Goal: Transaction & Acquisition: Purchase product/service

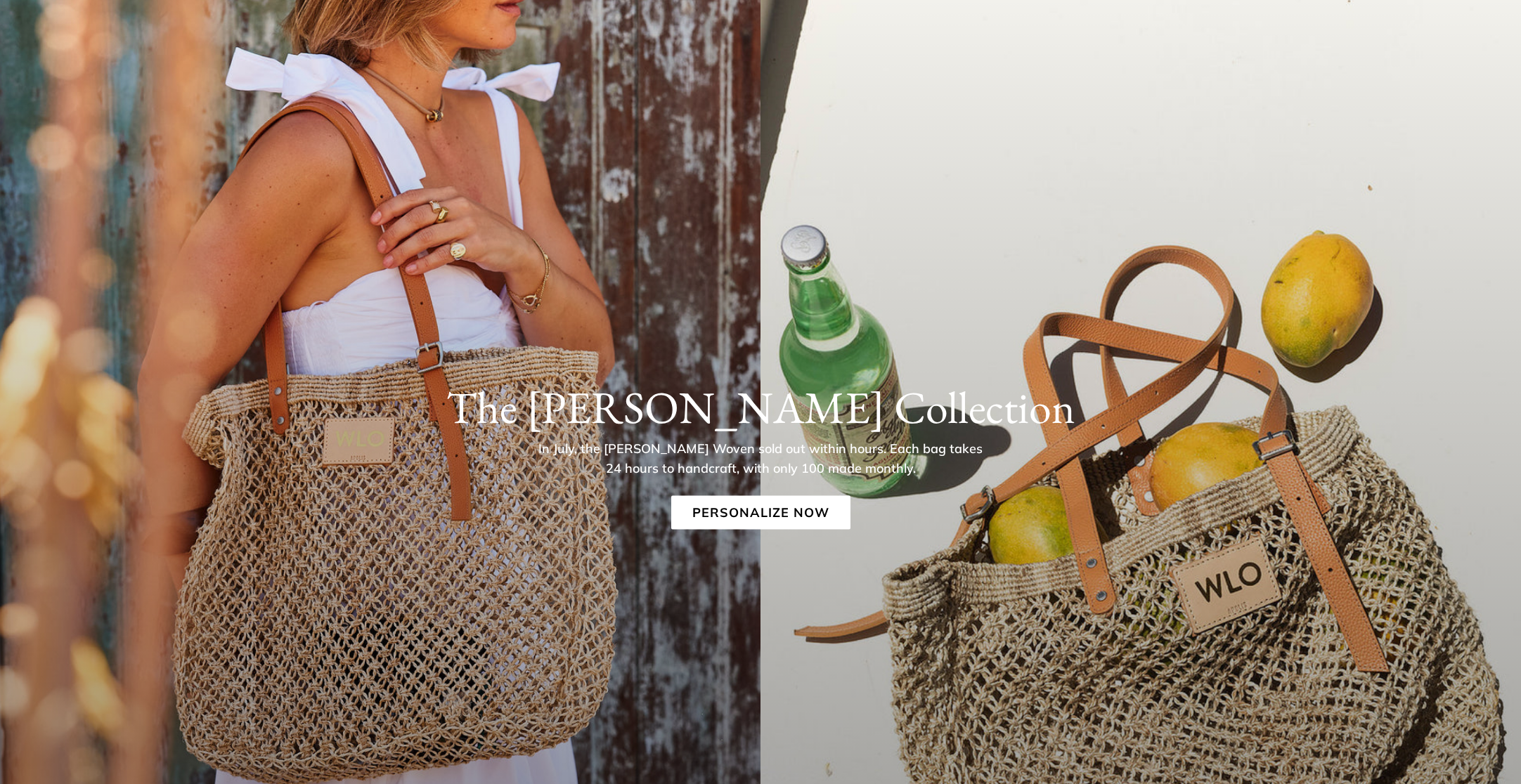
scroll to position [142, 0]
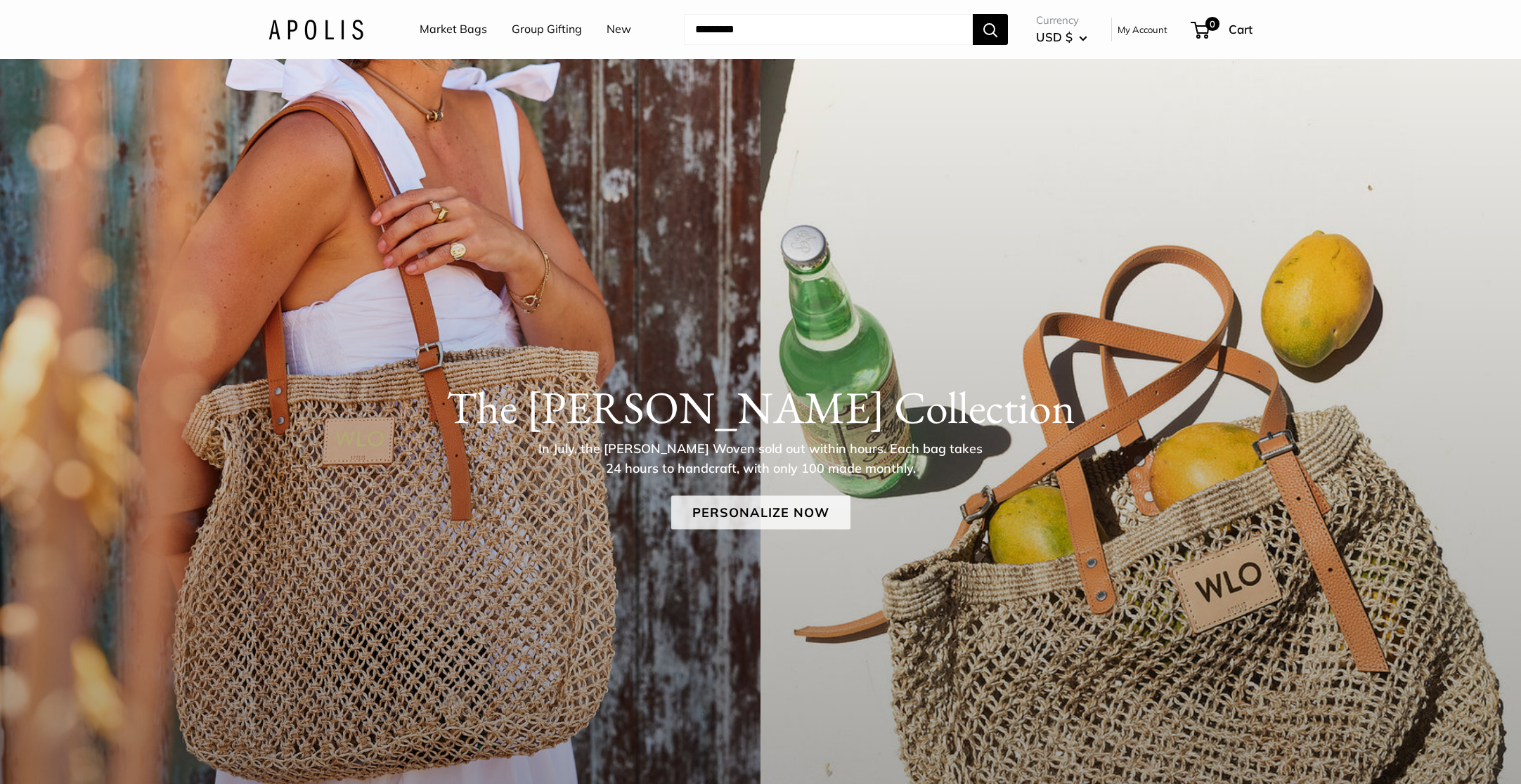
click at [732, 504] on link "Personalize Now" at bounding box center [760, 513] width 179 height 34
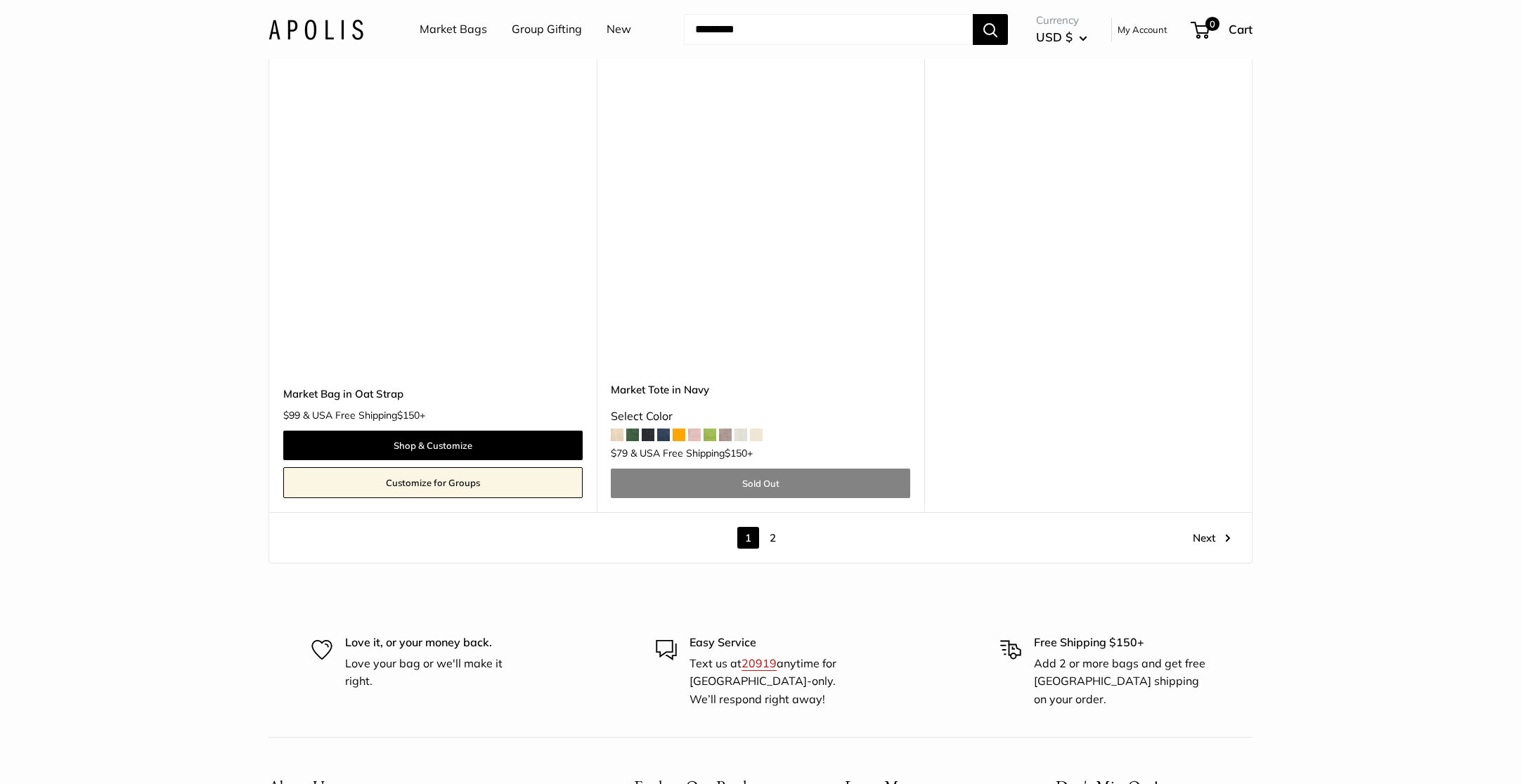
scroll to position [7887, 0]
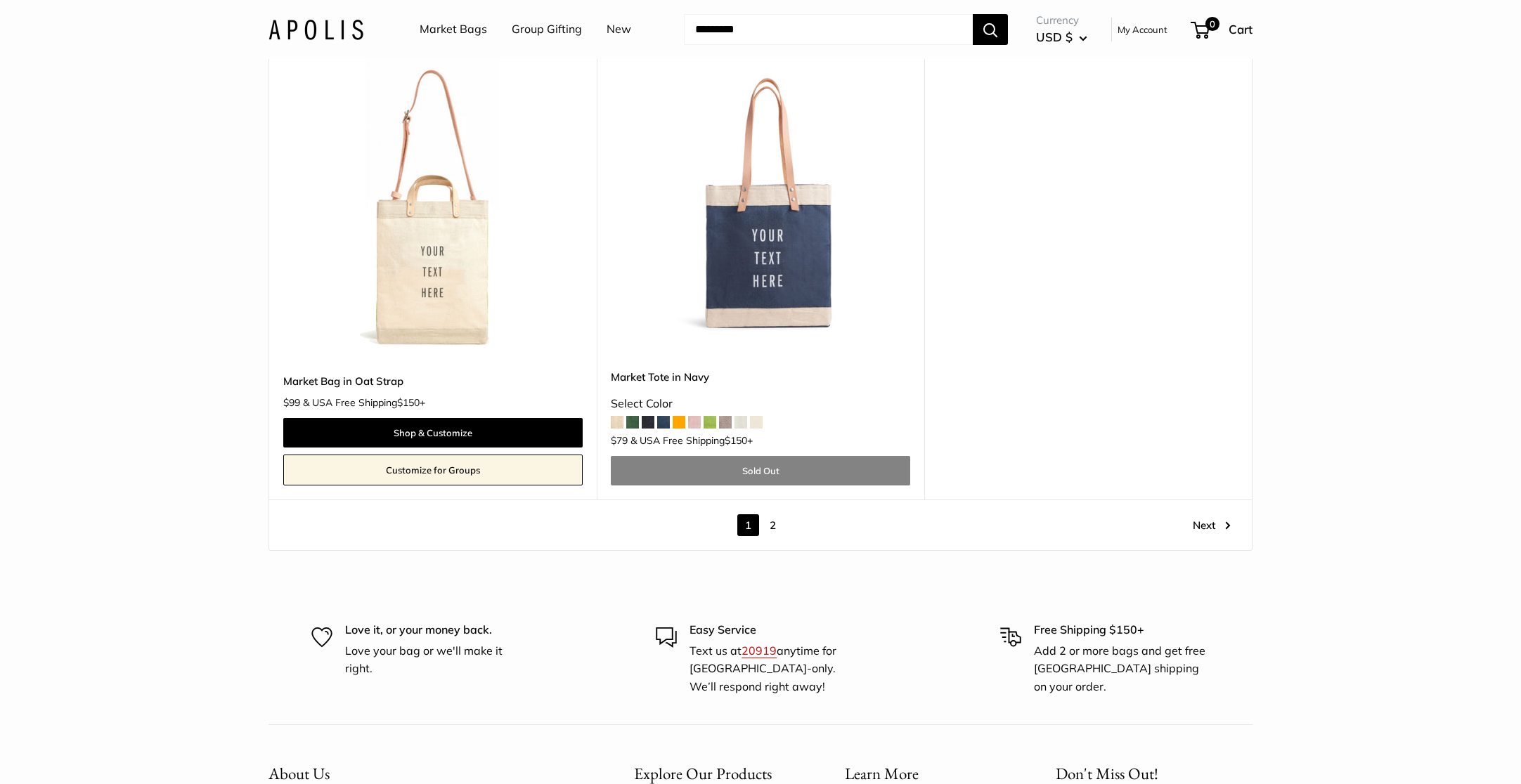
click at [776, 514] on link "2" at bounding box center [773, 526] width 22 height 22
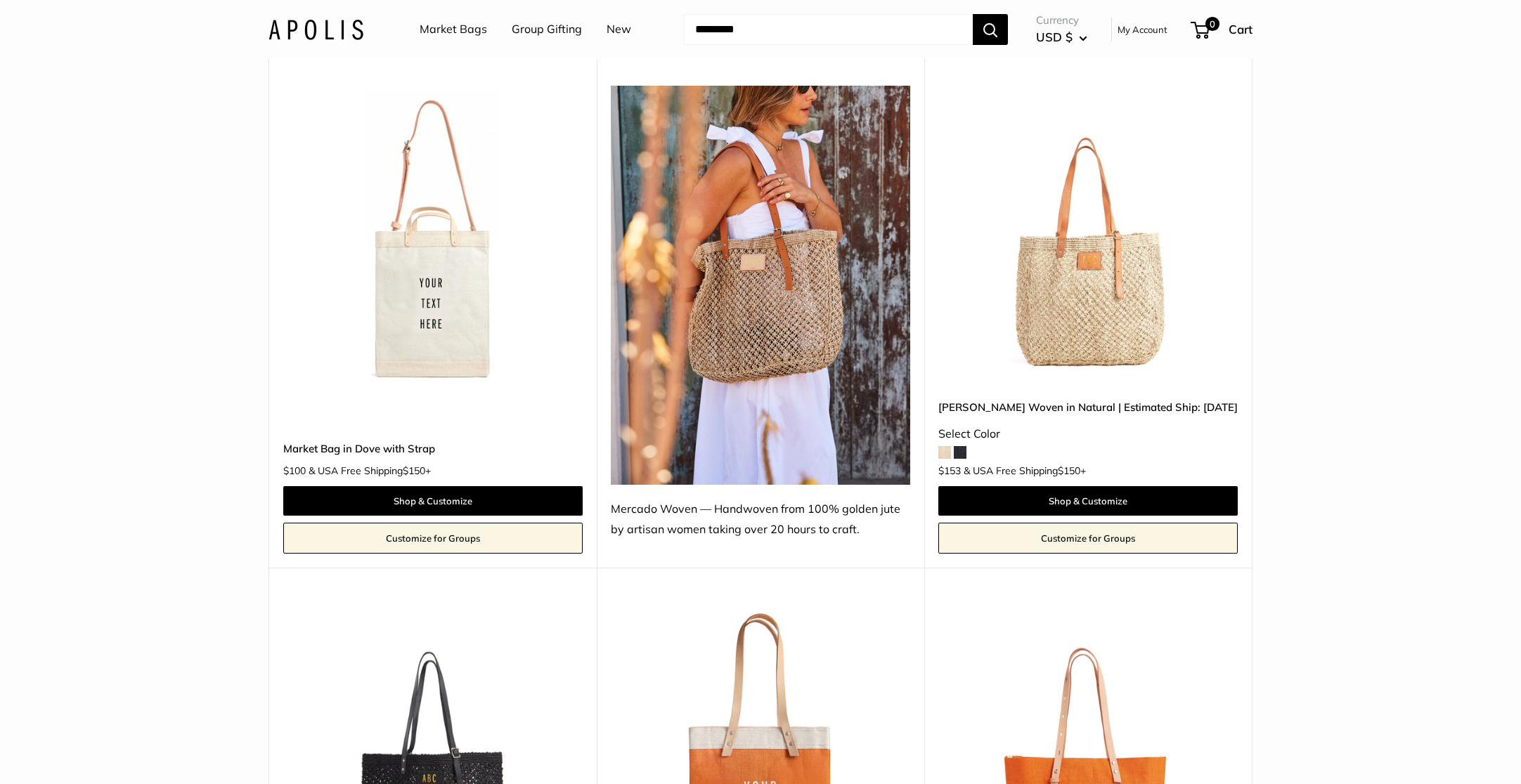
scroll to position [697, 0]
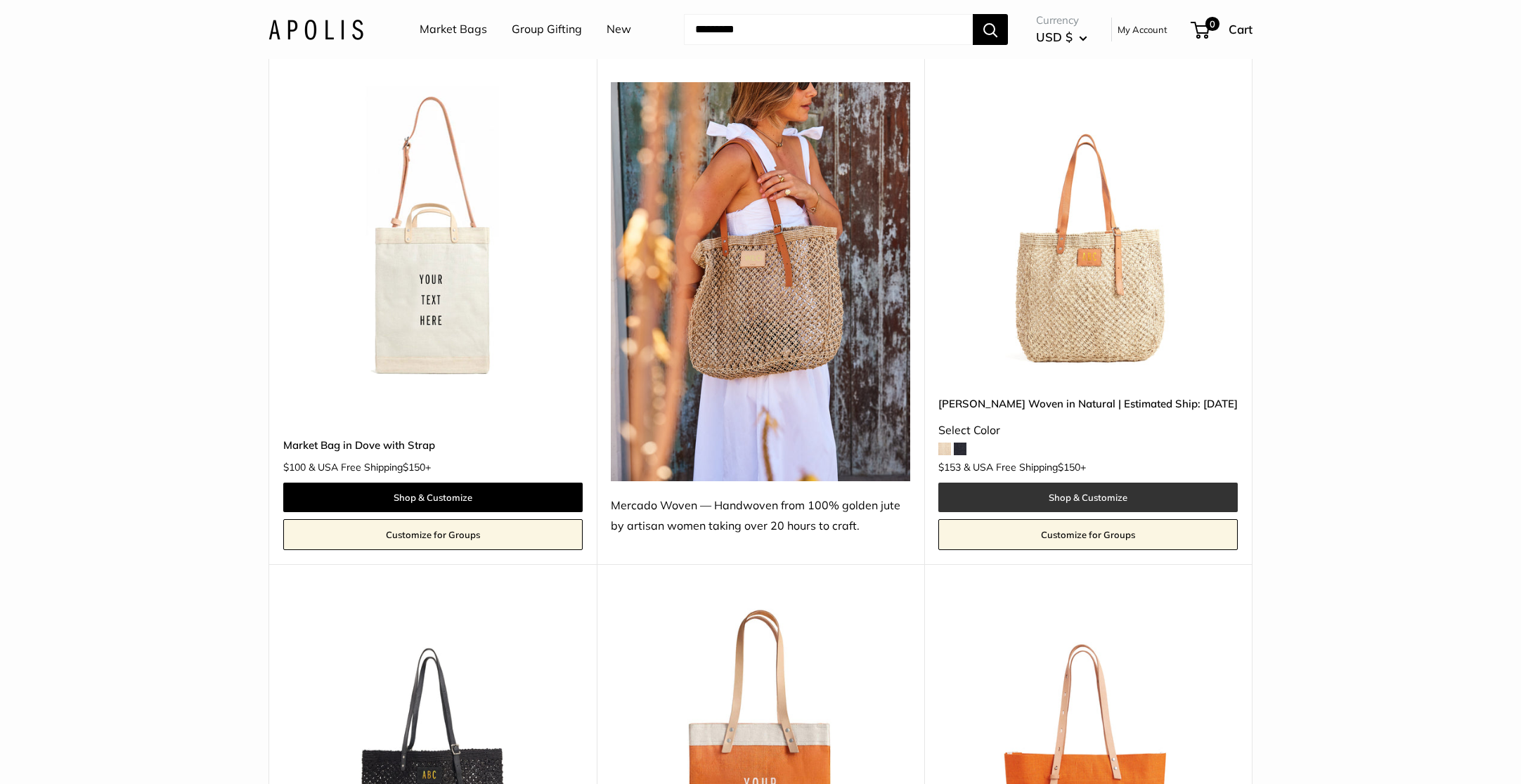
click at [1112, 492] on link "Shop & Customize" at bounding box center [1088, 497] width 300 height 29
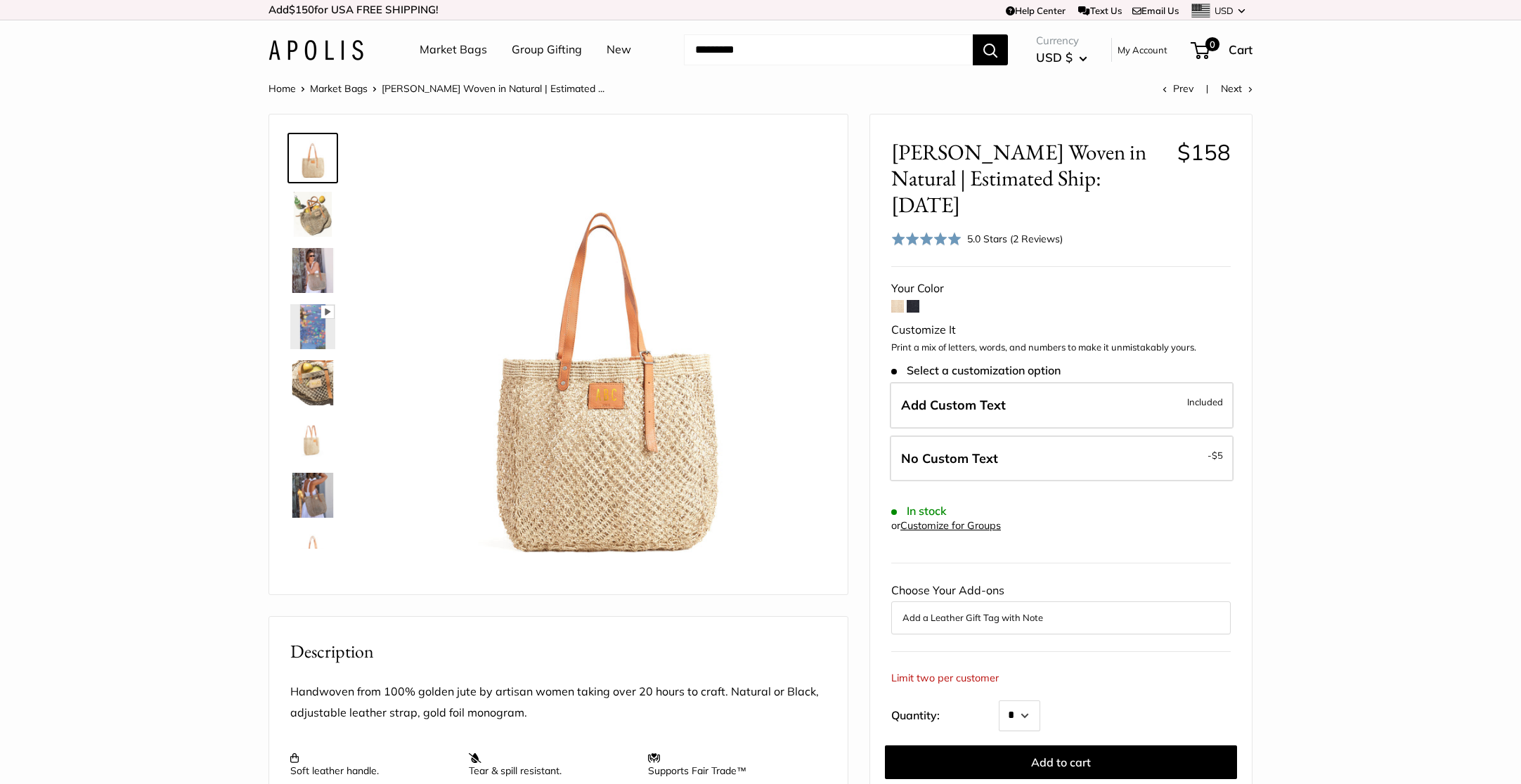
click at [301, 205] on img at bounding box center [312, 214] width 45 height 45
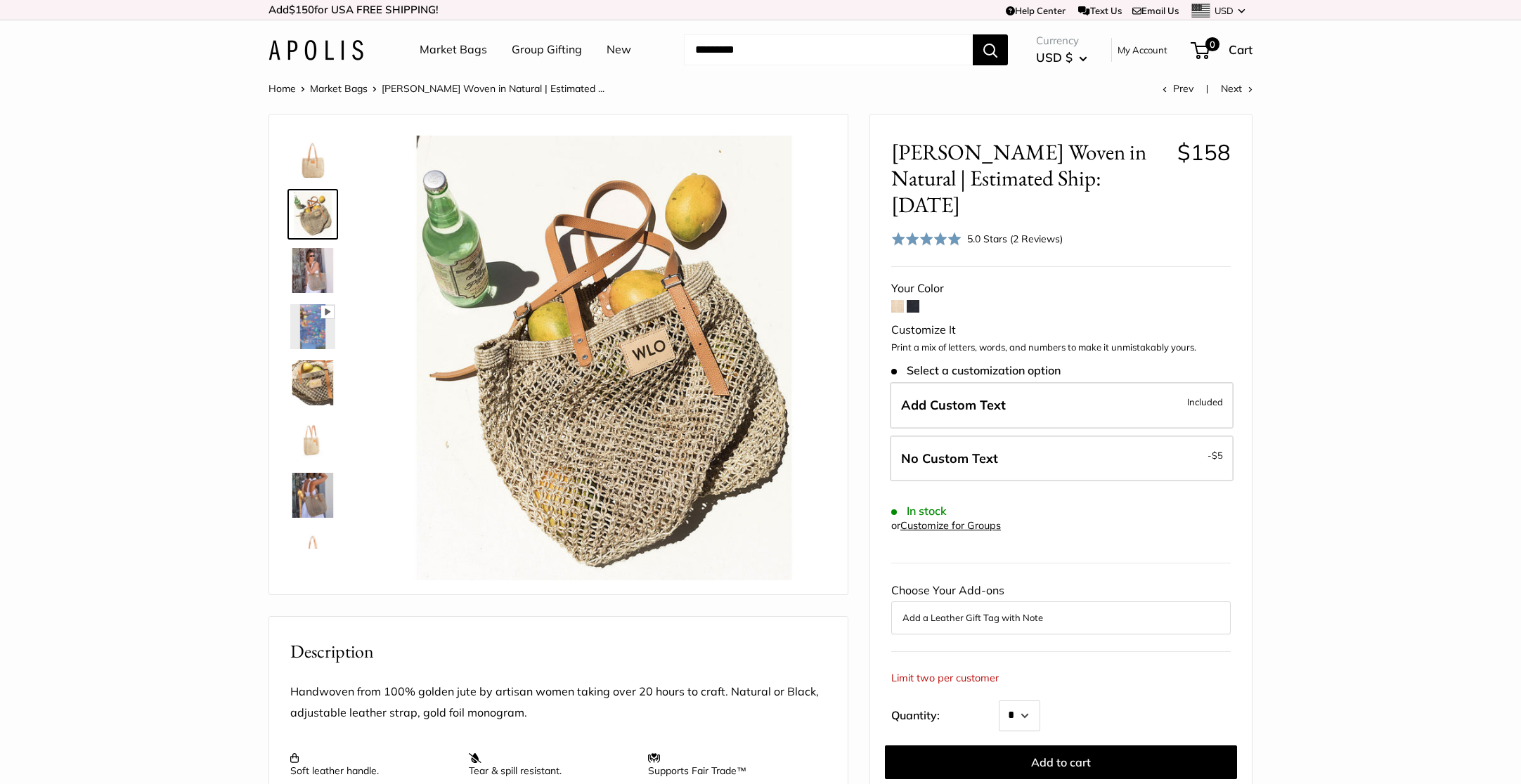
click at [314, 256] on img at bounding box center [312, 270] width 45 height 45
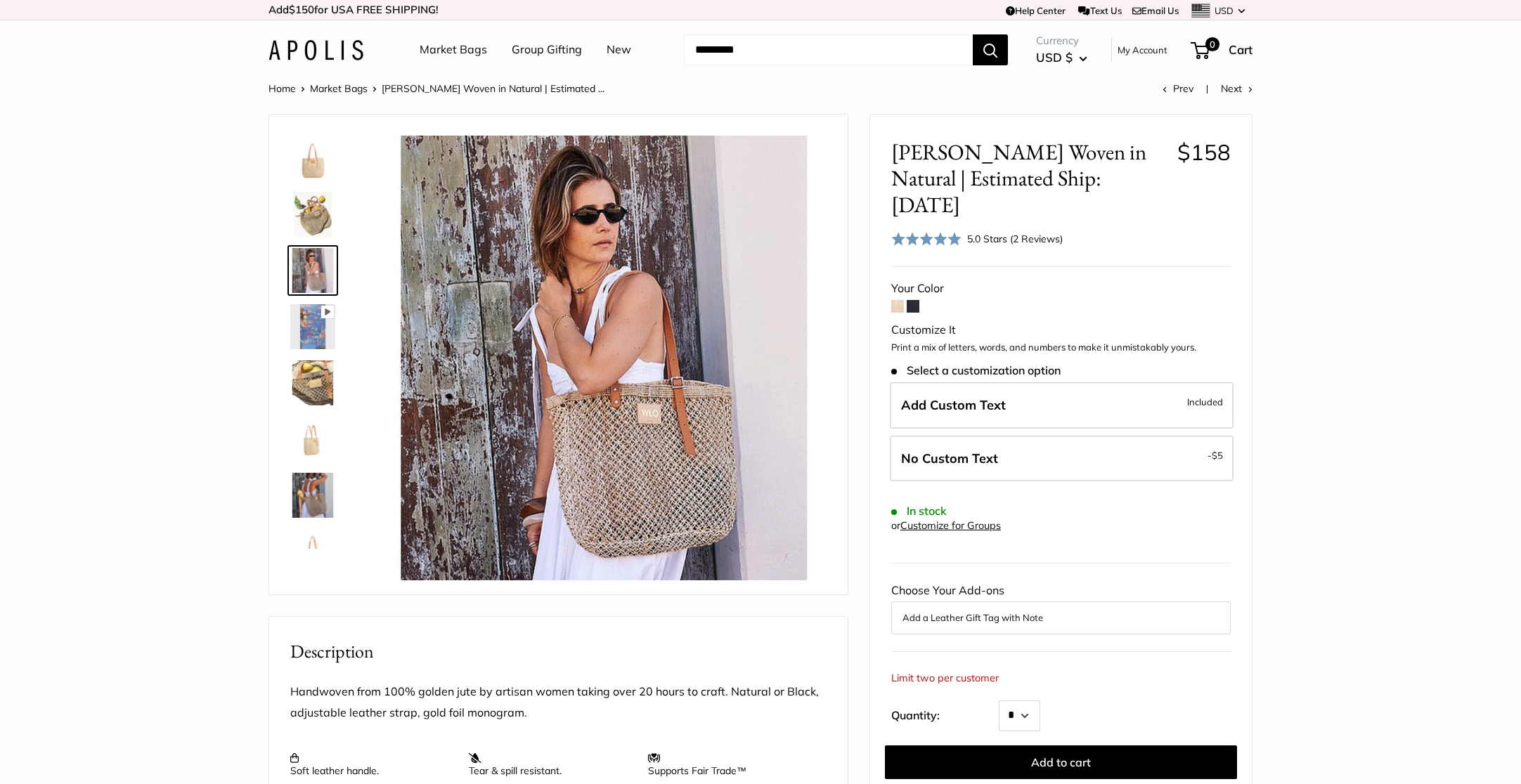
click at [319, 322] on img at bounding box center [312, 326] width 45 height 45
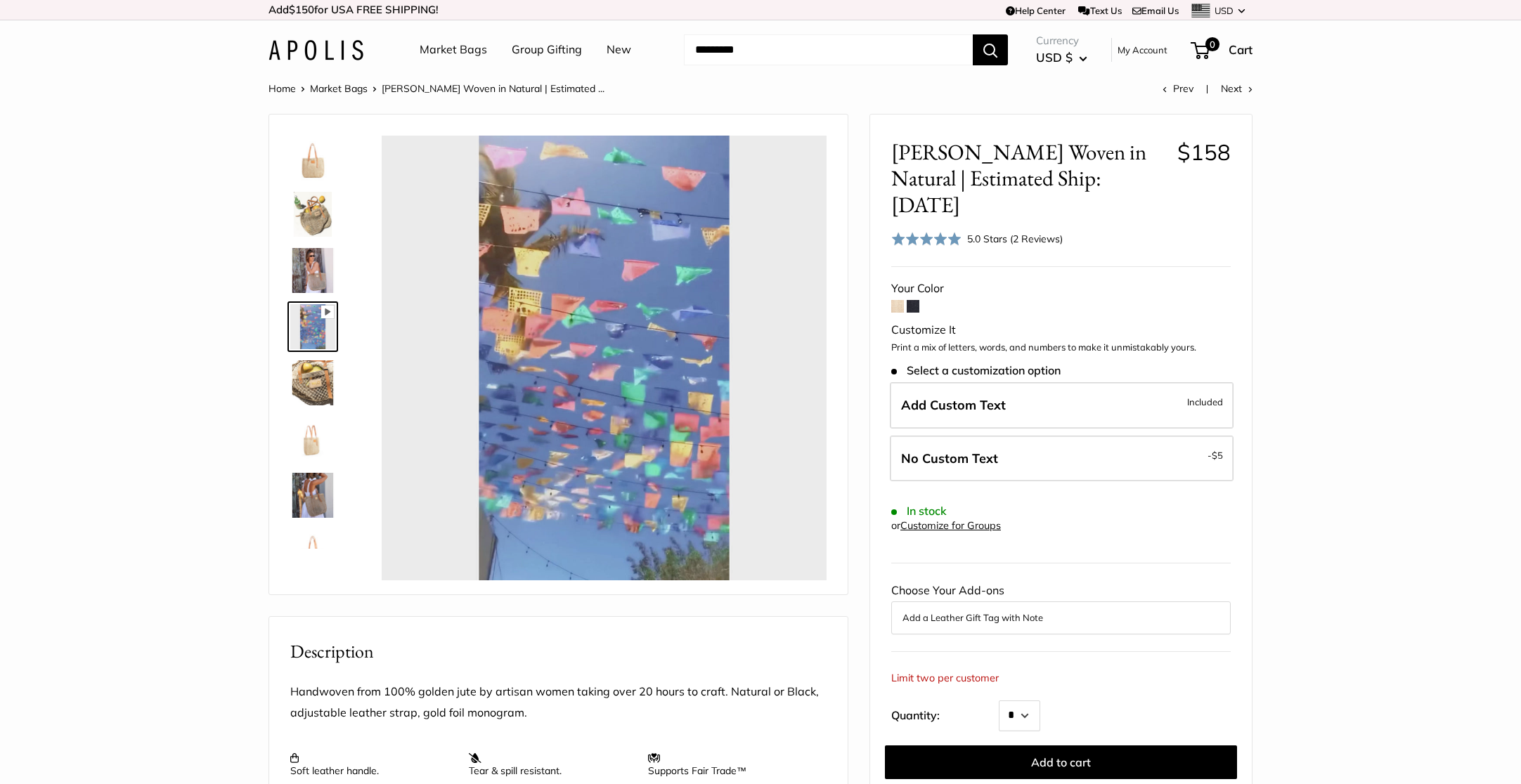
click at [321, 383] on img at bounding box center [312, 383] width 45 height 45
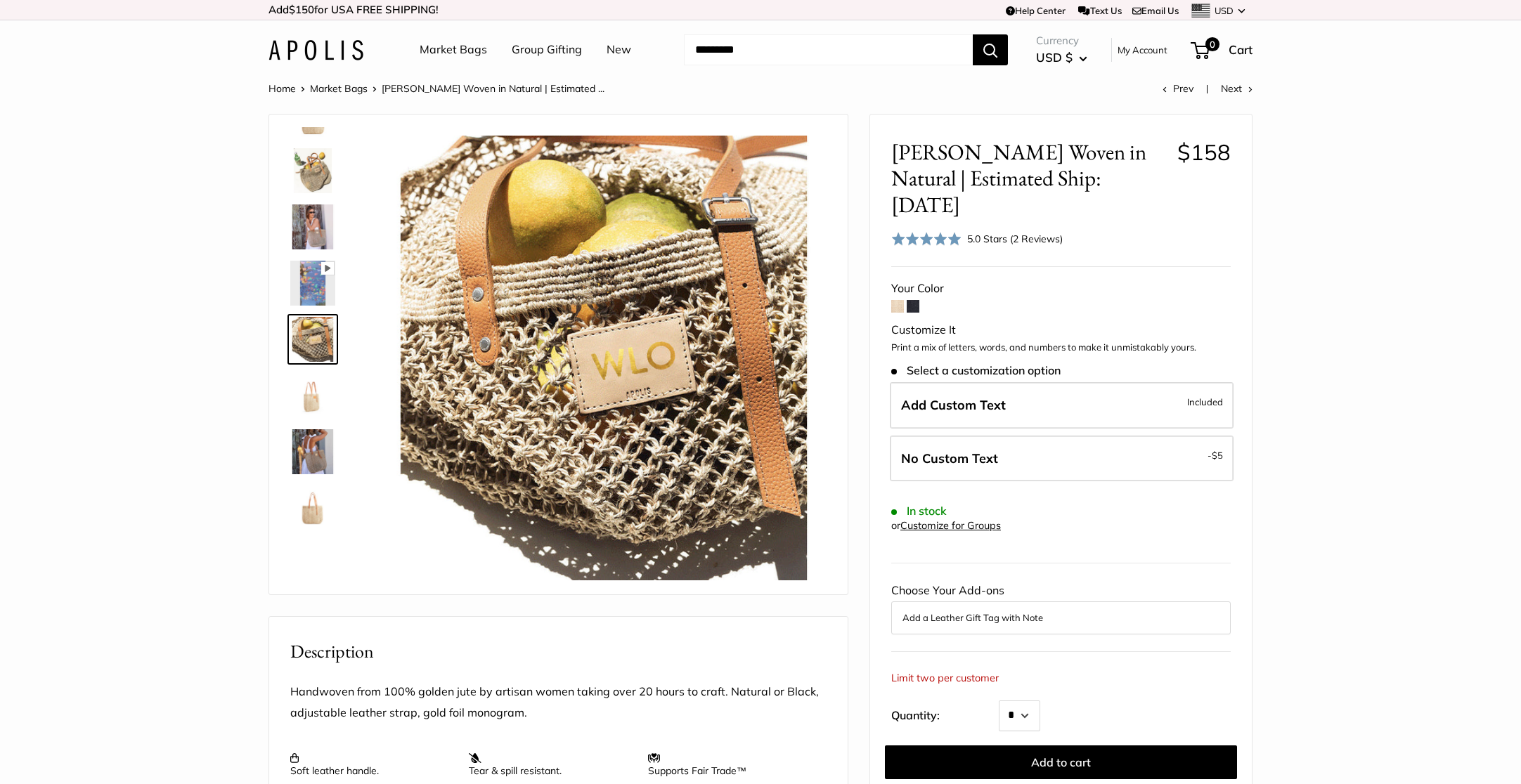
type input "****"
click at [308, 440] on img at bounding box center [312, 451] width 45 height 45
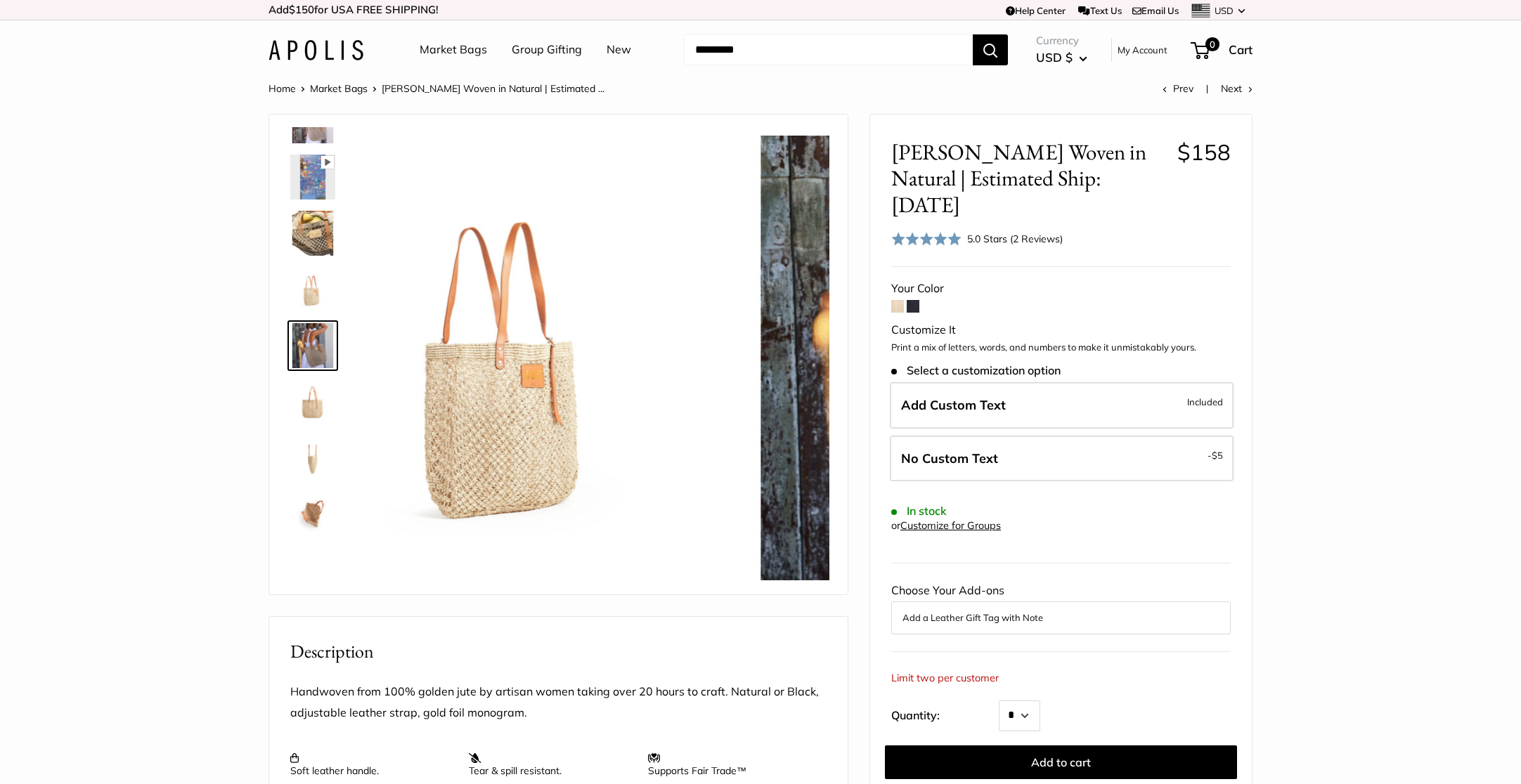
scroll to position [156, 0]
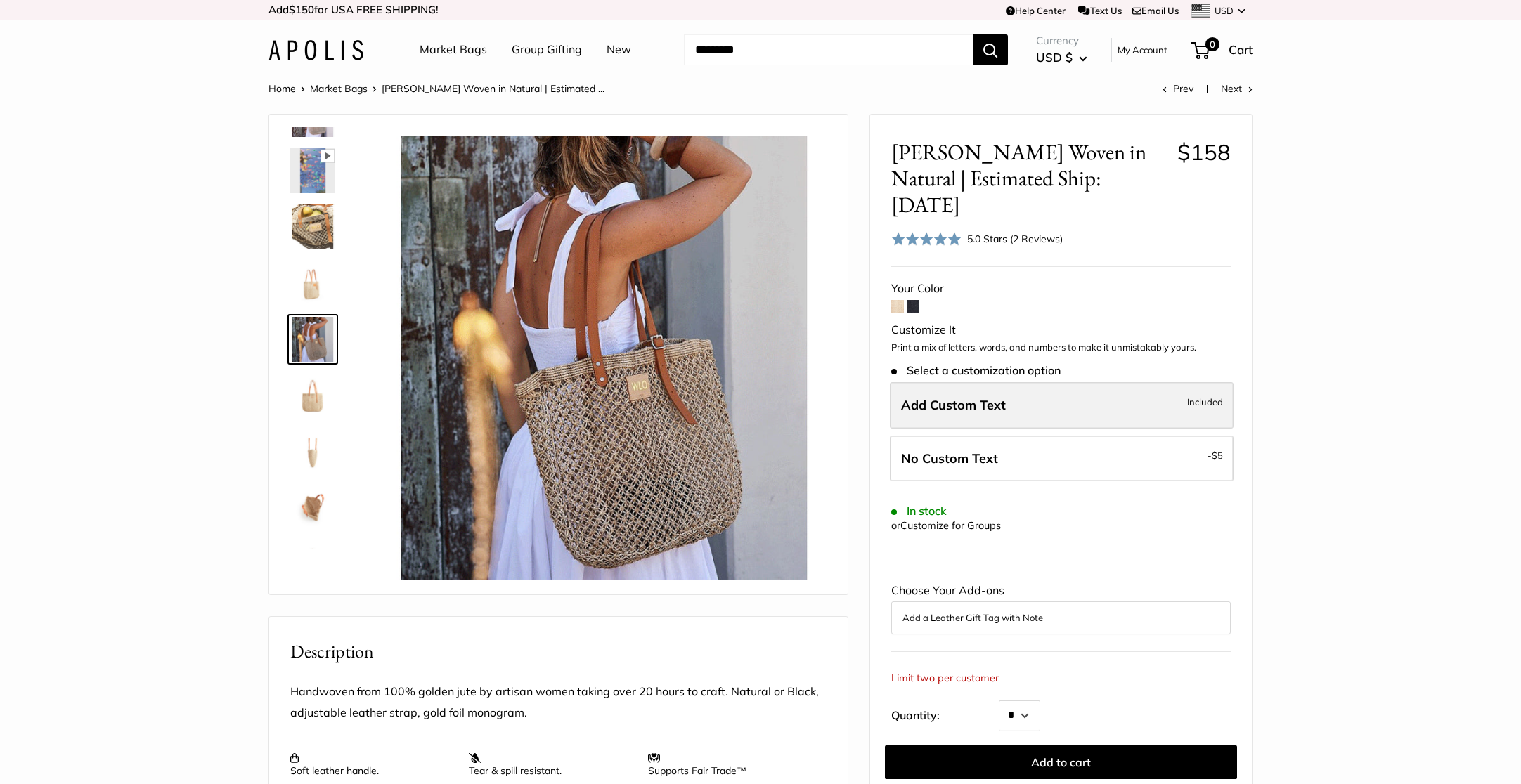
click at [1025, 383] on label "Add Custom Text Included" at bounding box center [1062, 405] width 344 height 47
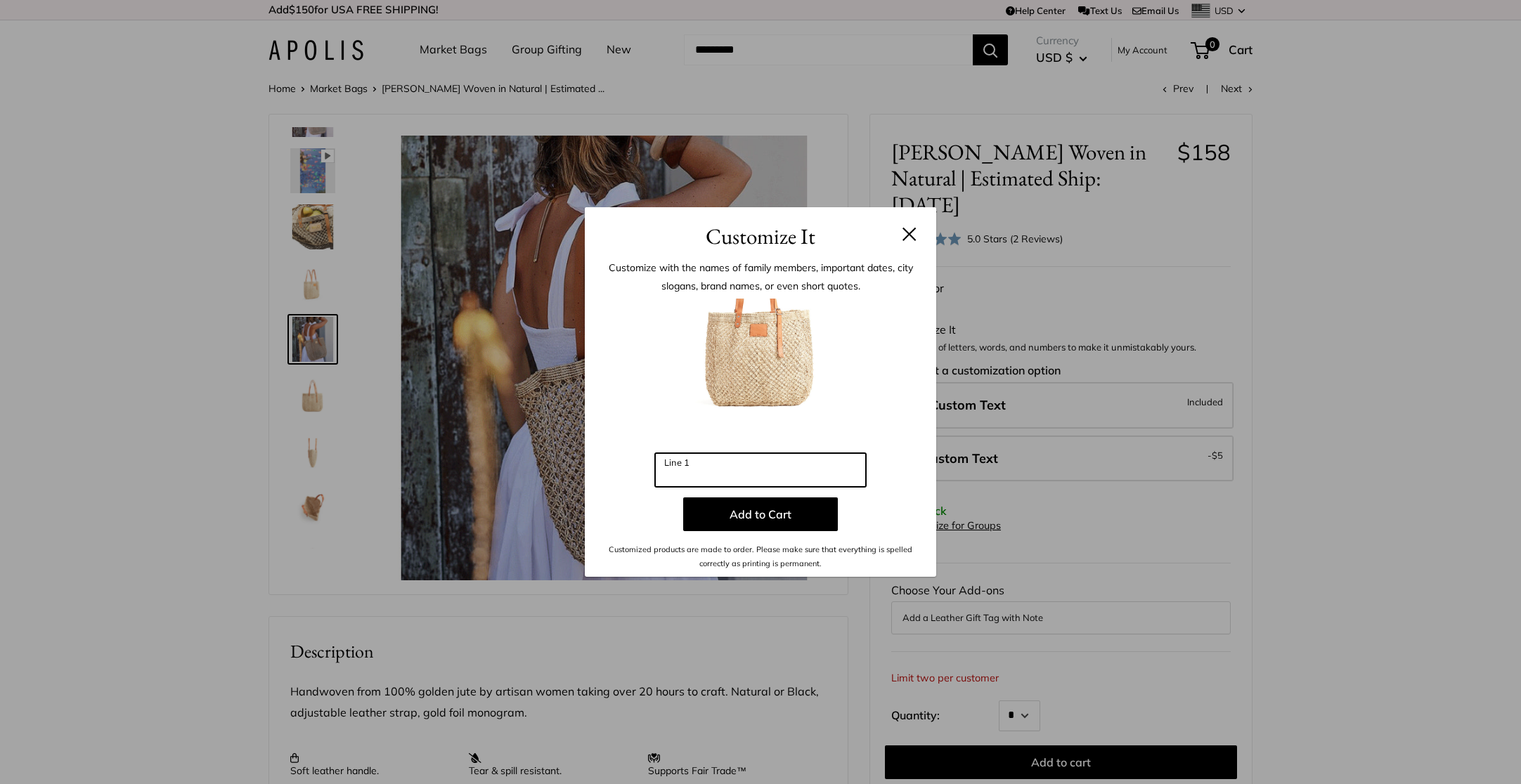
drag, startPoint x: 713, startPoint y: 467, endPoint x: 637, endPoint y: 467, distance: 76.0
click at [637, 467] on div "Enter 3 letters Line 1 Add to Cart Customized products are made to order. Pleas…" at bounding box center [760, 435] width 309 height 273
type input "***"
click at [782, 520] on button "Add to Cart" at bounding box center [760, 514] width 155 height 34
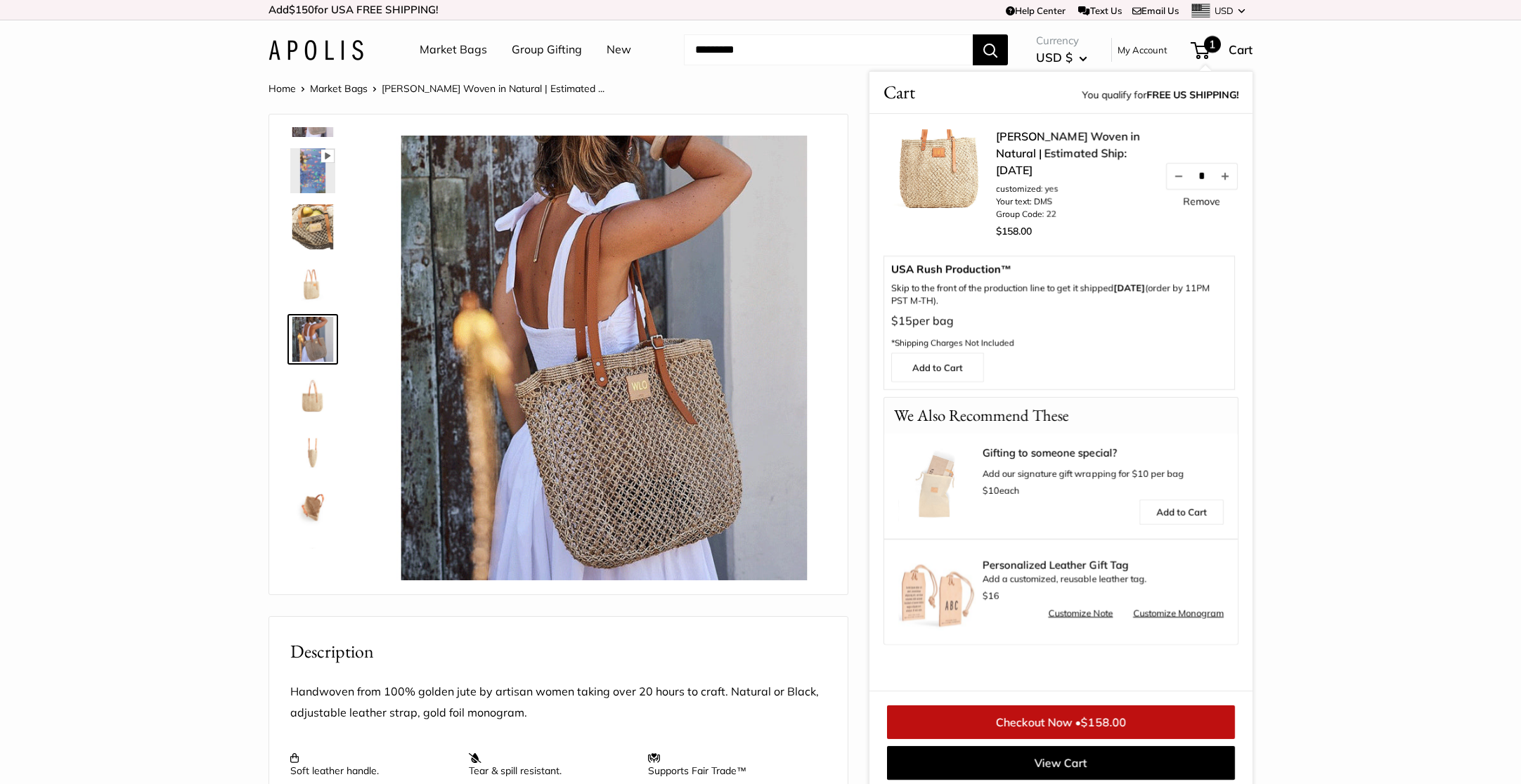
scroll to position [0, 0]
click at [1141, 49] on link "My Account" at bounding box center [1142, 49] width 50 height 17
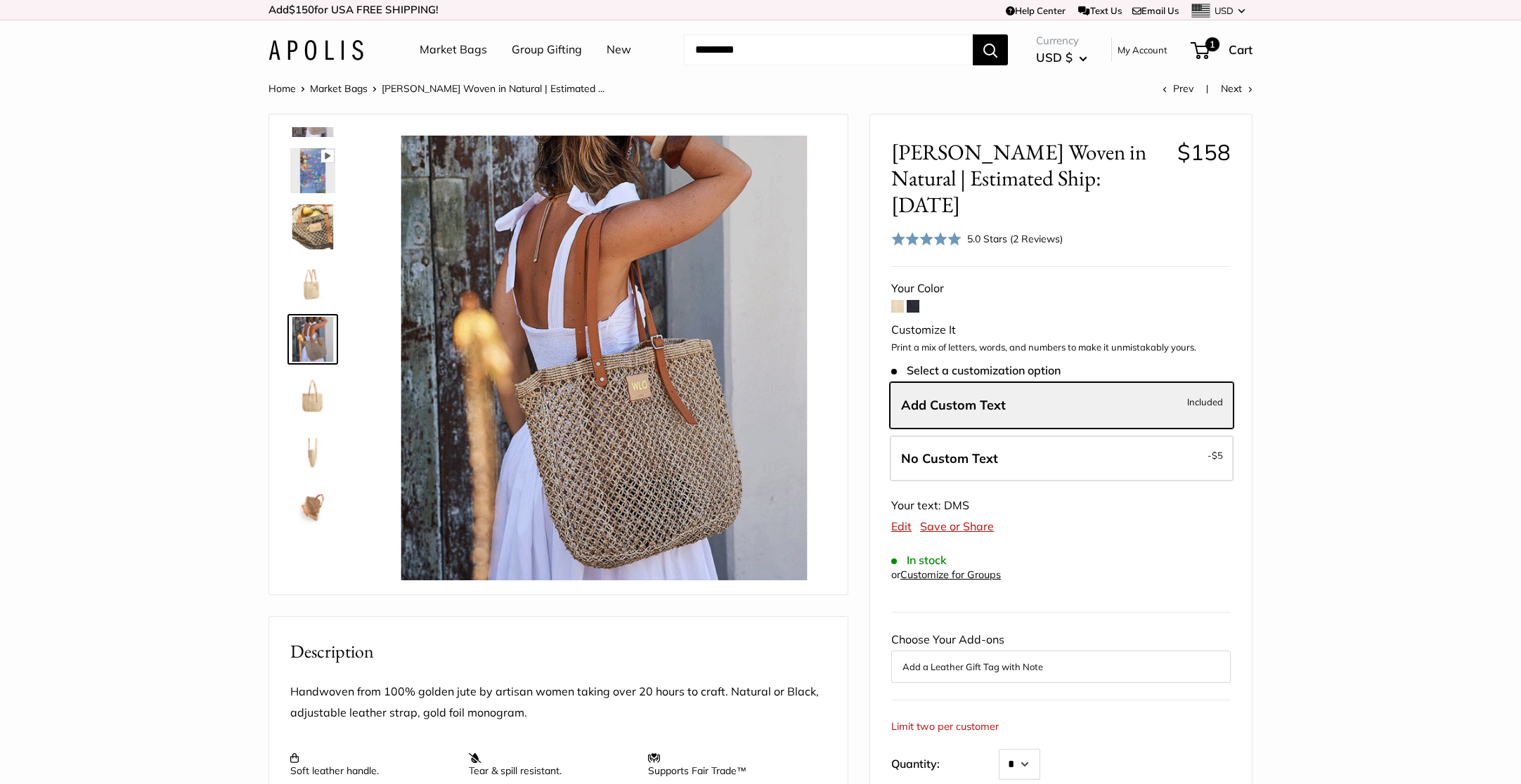
type input "*"
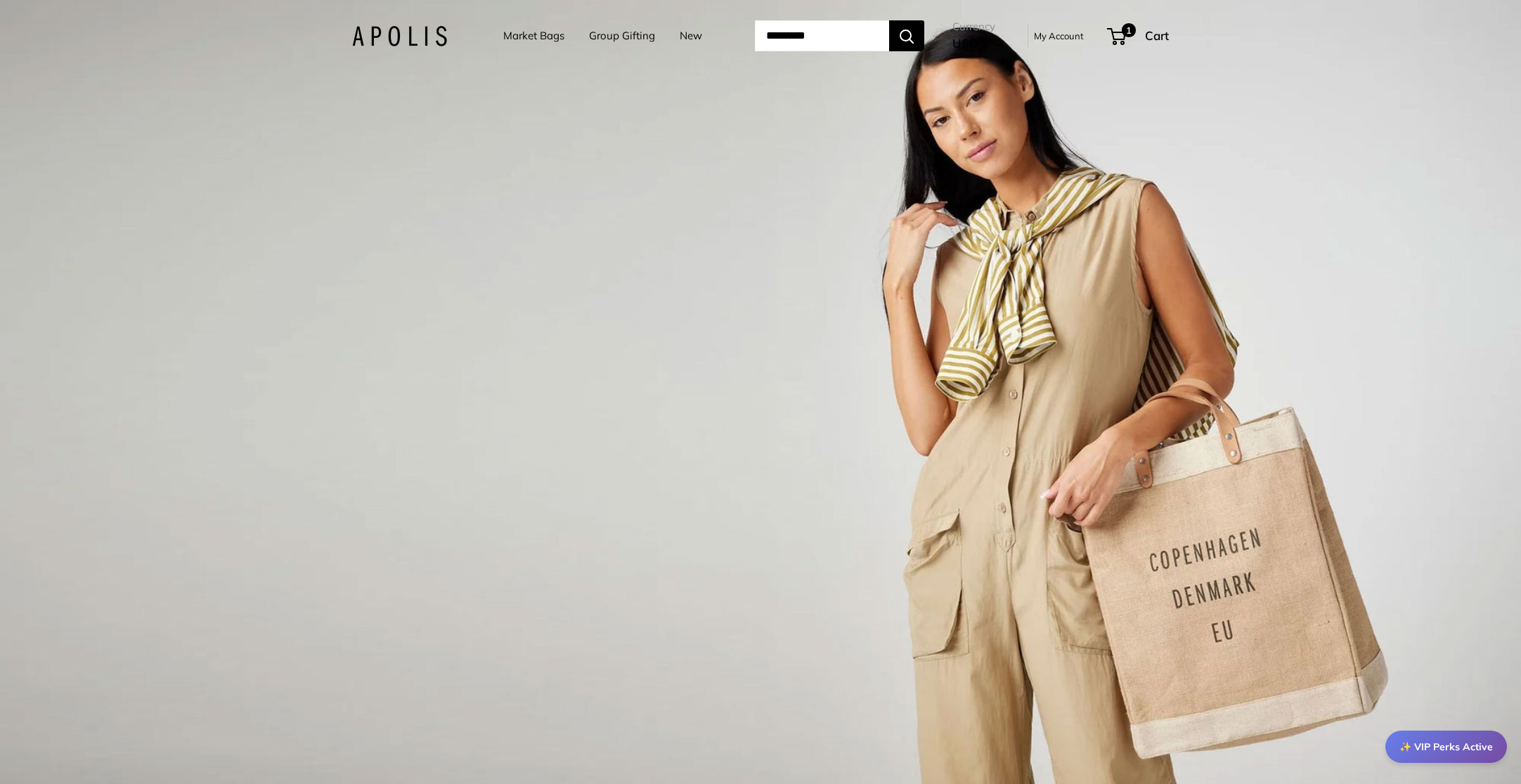
click at [680, 34] on link "New" at bounding box center [691, 36] width 22 height 20
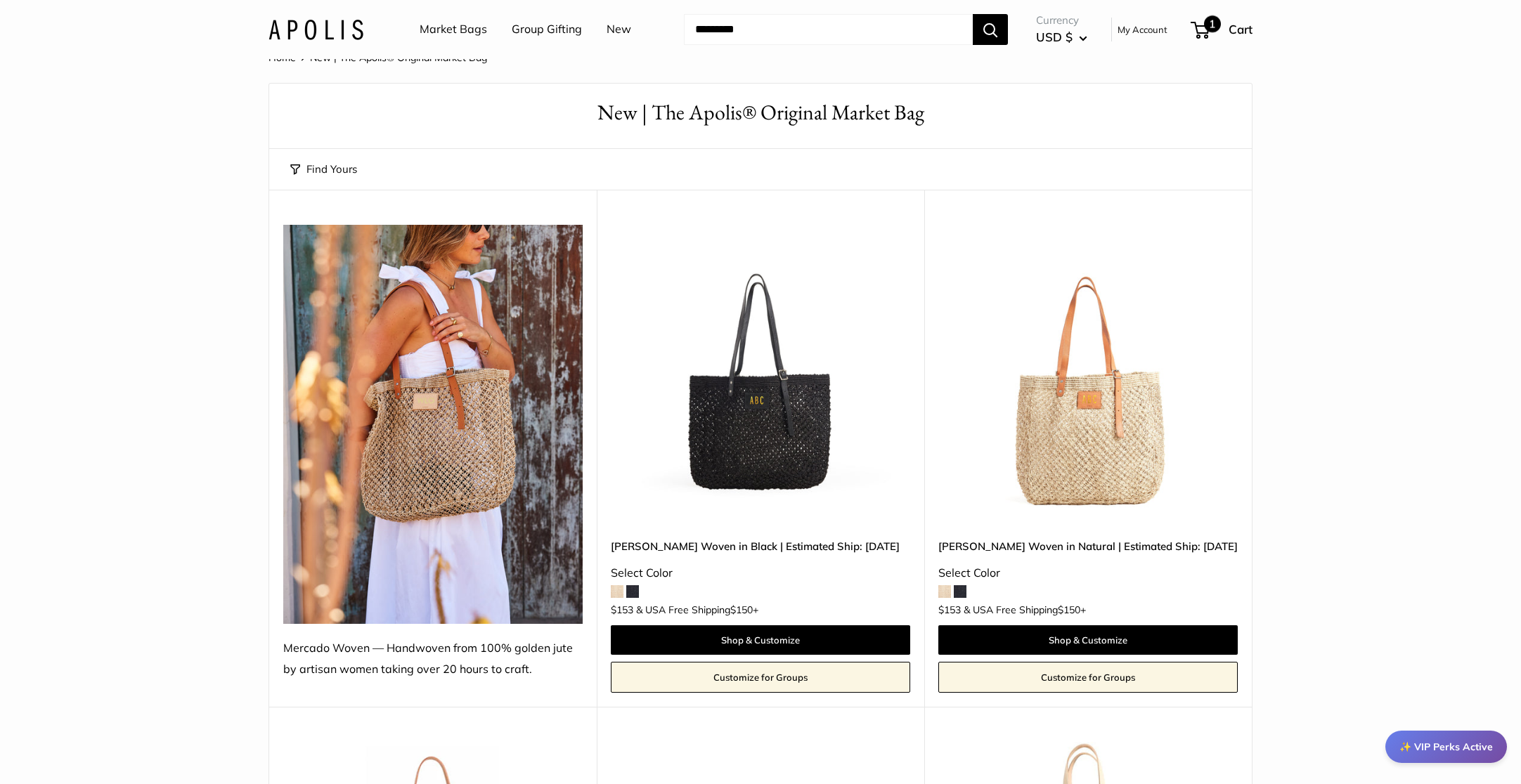
scroll to position [31, 0]
click at [1202, 28] on span "1" at bounding box center [1200, 30] width 19 height 17
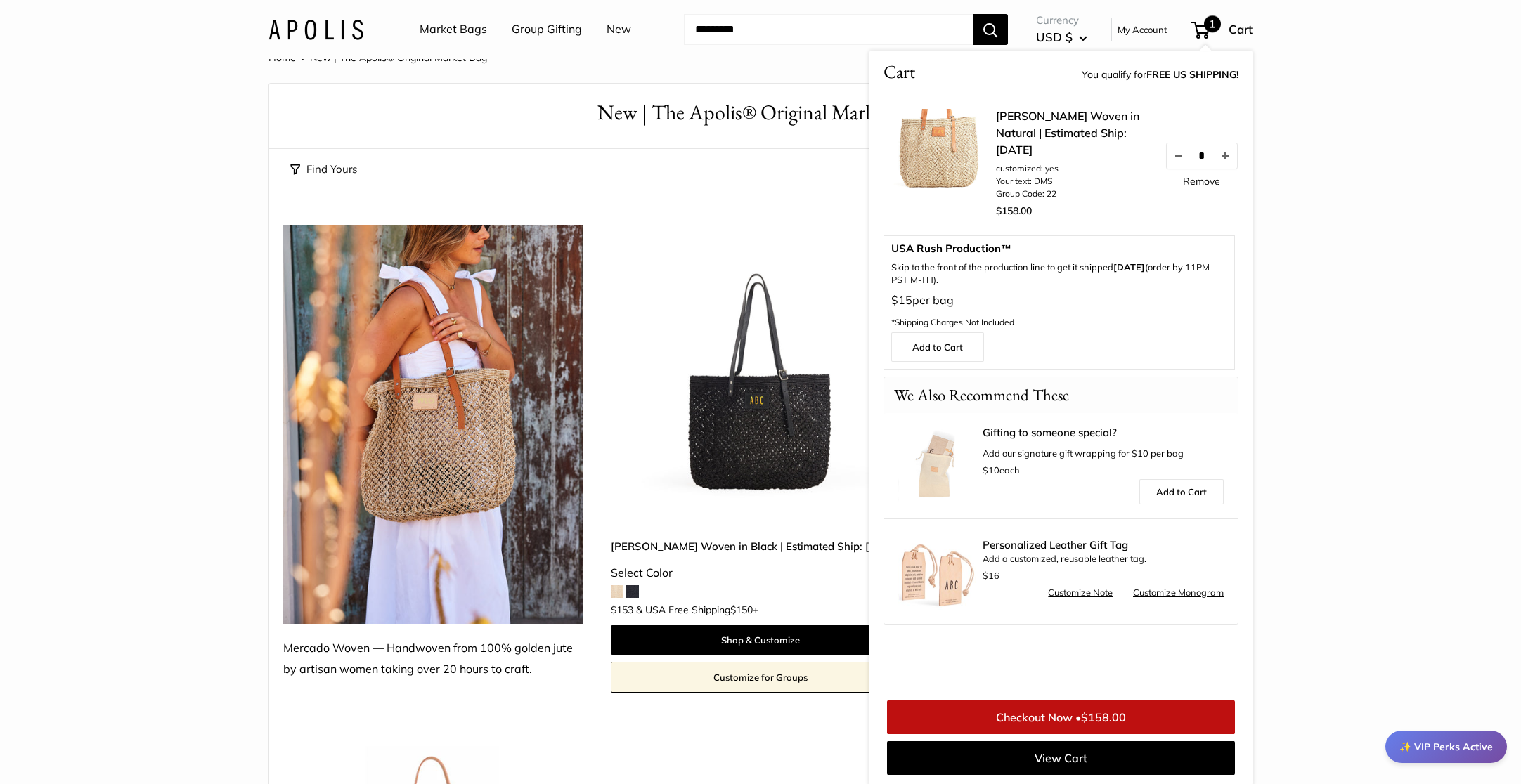
click at [1055, 718] on link "Checkout Now • $158.00" at bounding box center [1061, 717] width 348 height 34
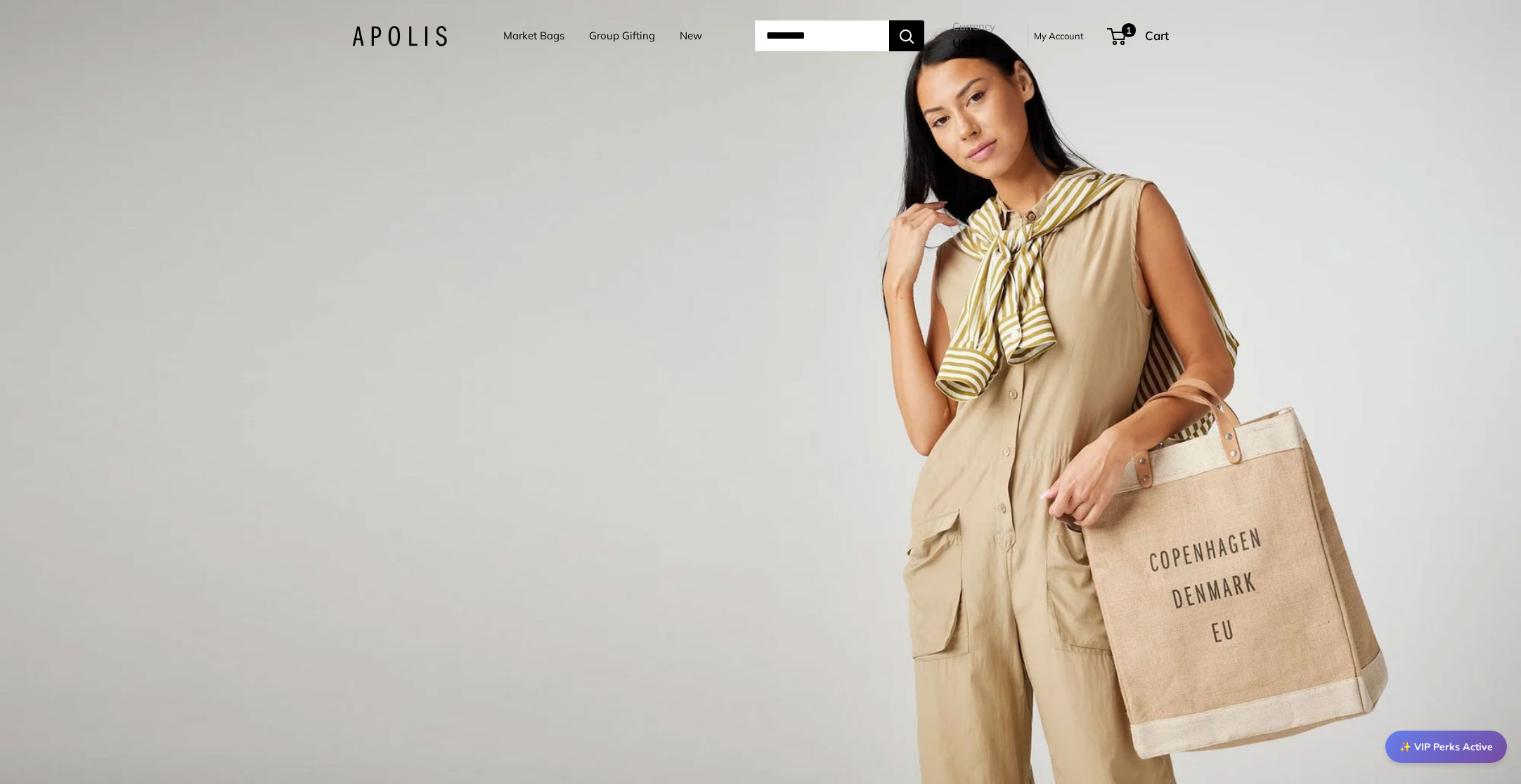
scroll to position [0, 1]
click at [1456, 744] on div "✨ VIP Perks Active" at bounding box center [1446, 747] width 122 height 32
click at [1084, 32] on link "My Account" at bounding box center [1059, 36] width 50 height 17
click at [1126, 39] on span "1" at bounding box center [1116, 36] width 19 height 17
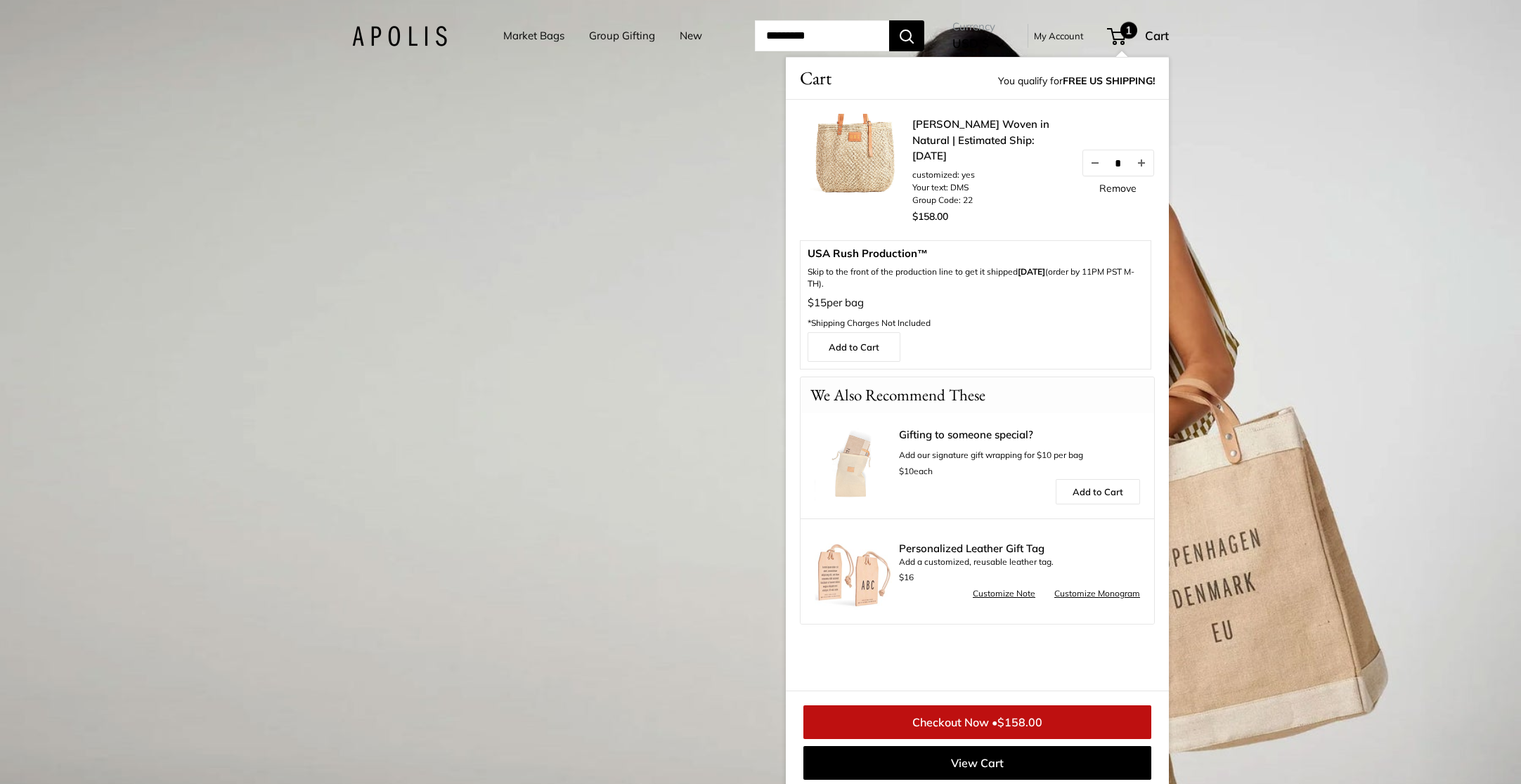
click at [1137, 194] on link "Remove" at bounding box center [1118, 188] width 37 height 9
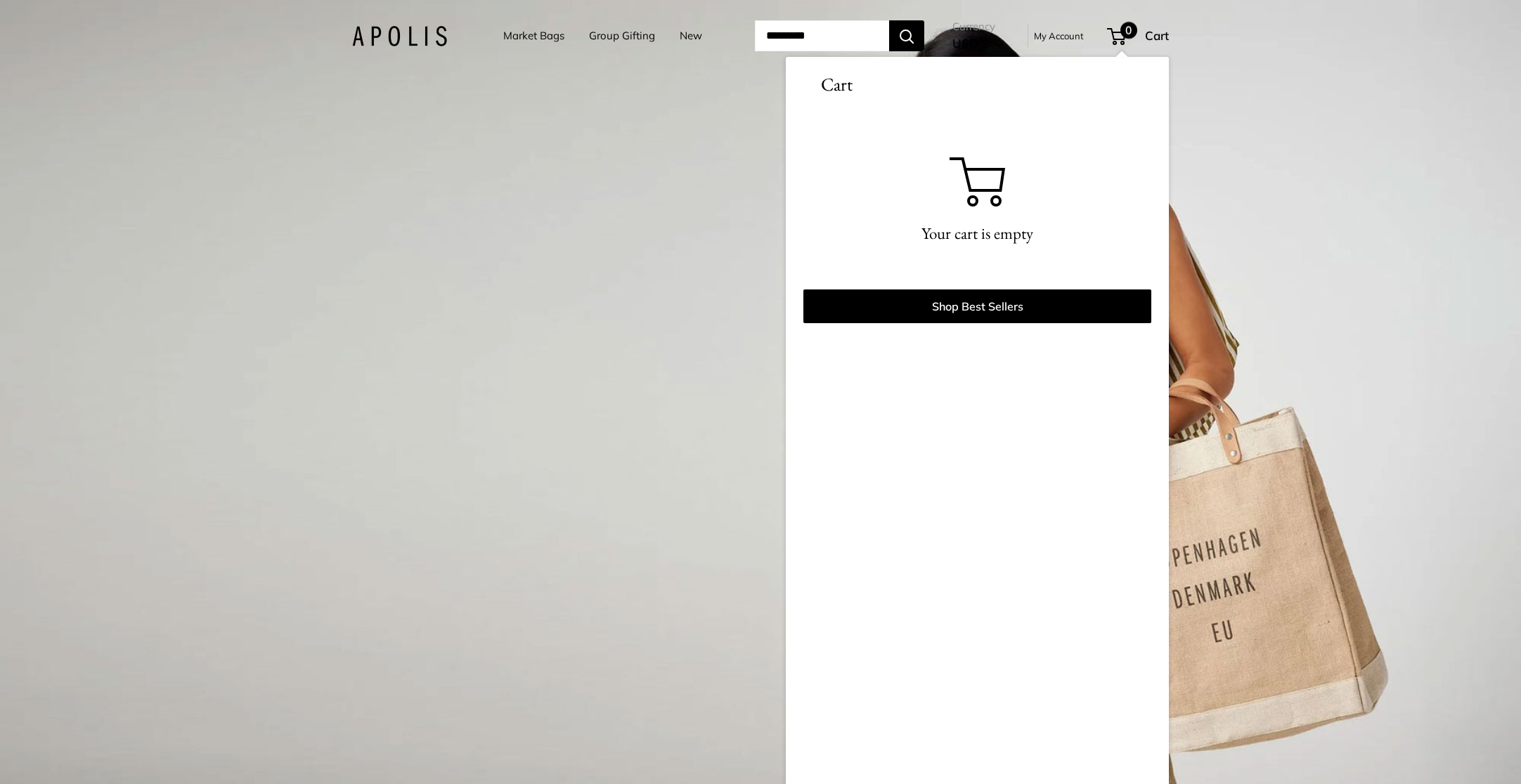
click at [634, 155] on div "1 / 3" at bounding box center [760, 392] width 1521 height 784
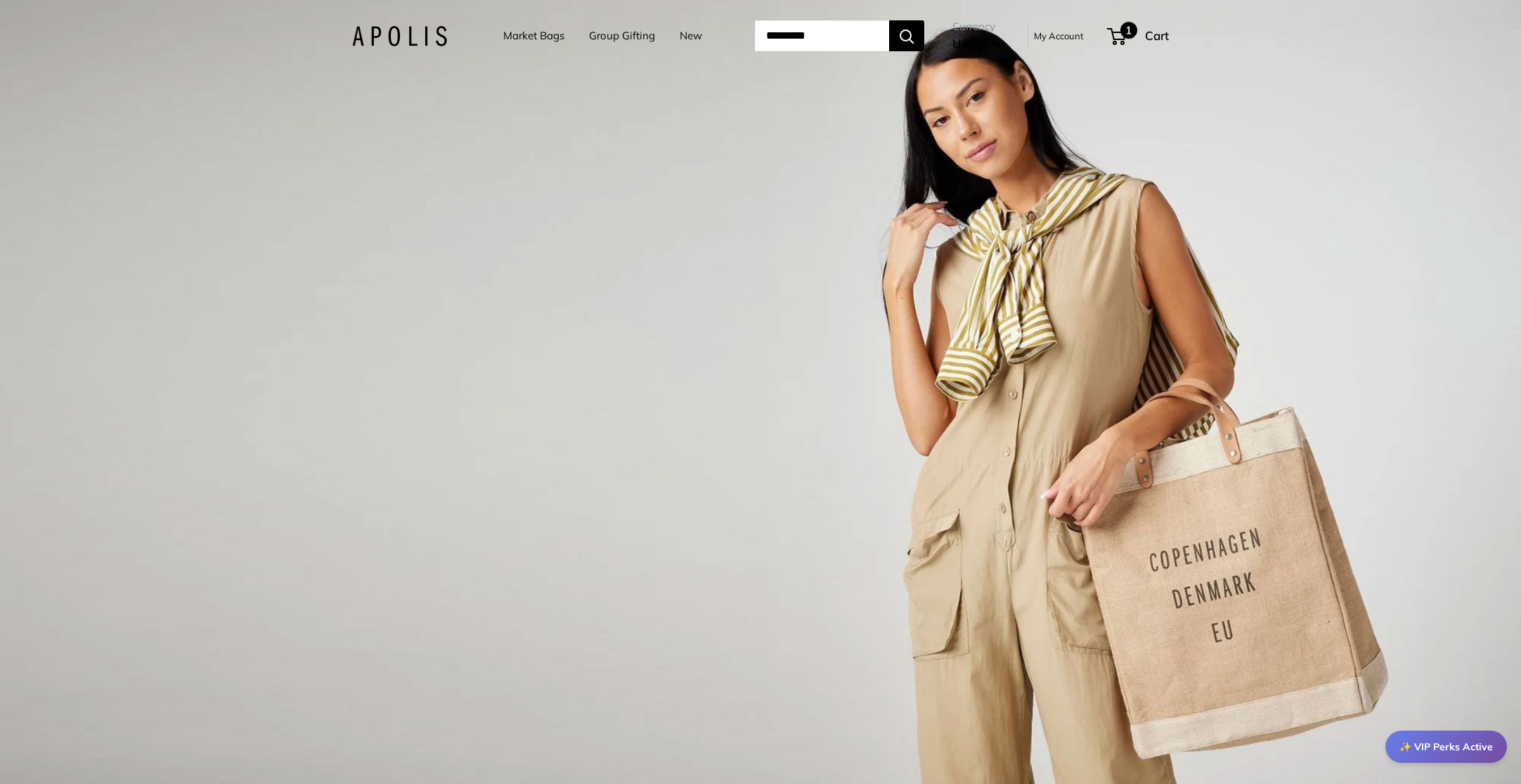
click at [1138, 37] on span "1" at bounding box center [1128, 30] width 17 height 17
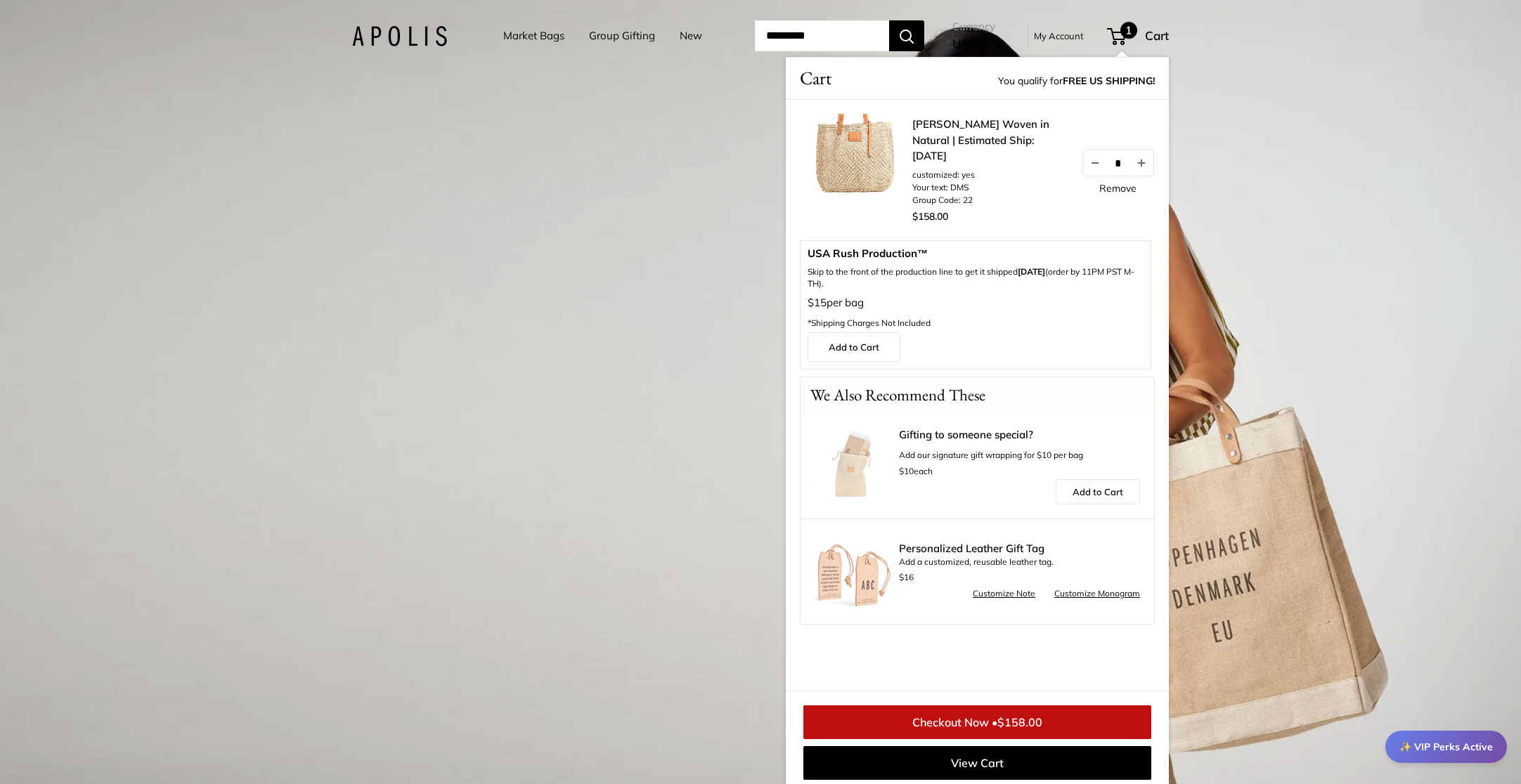
click at [1450, 745] on div "✨ VIP Perks Active" at bounding box center [1446, 747] width 122 height 32
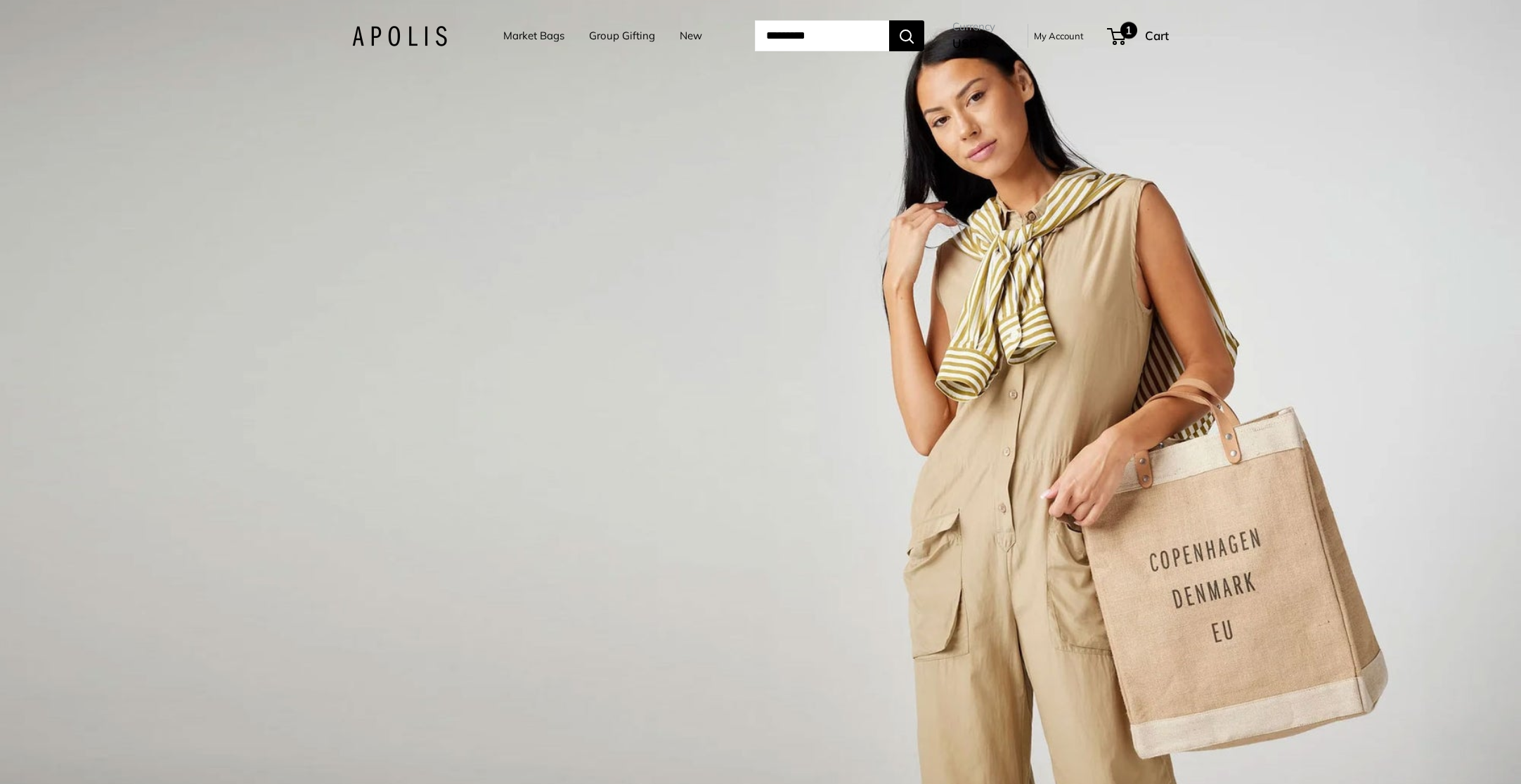
click at [1138, 36] on span "1" at bounding box center [1128, 30] width 17 height 17
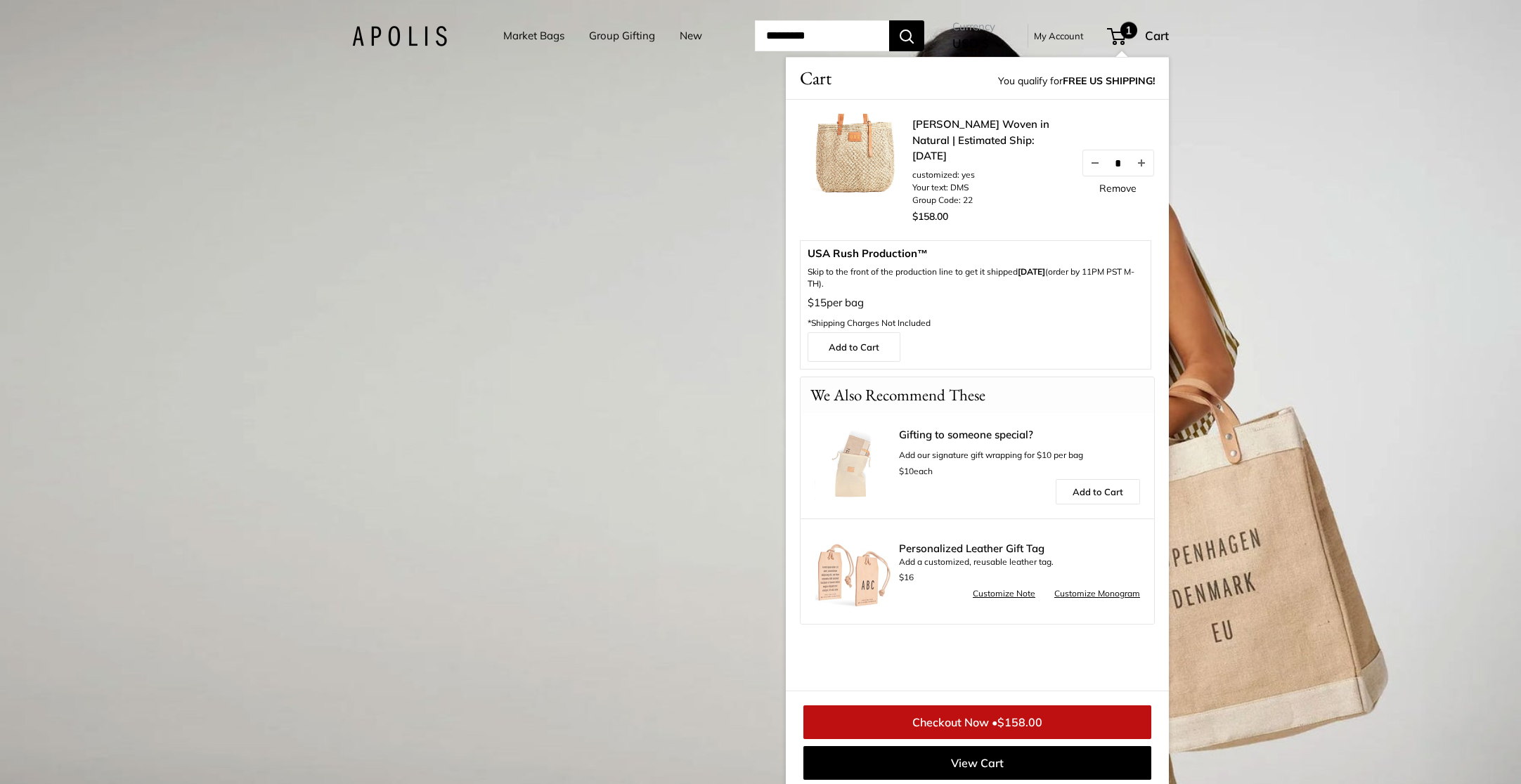
click at [1016, 729] on link "Checkout Now • $158.00" at bounding box center [977, 722] width 348 height 34
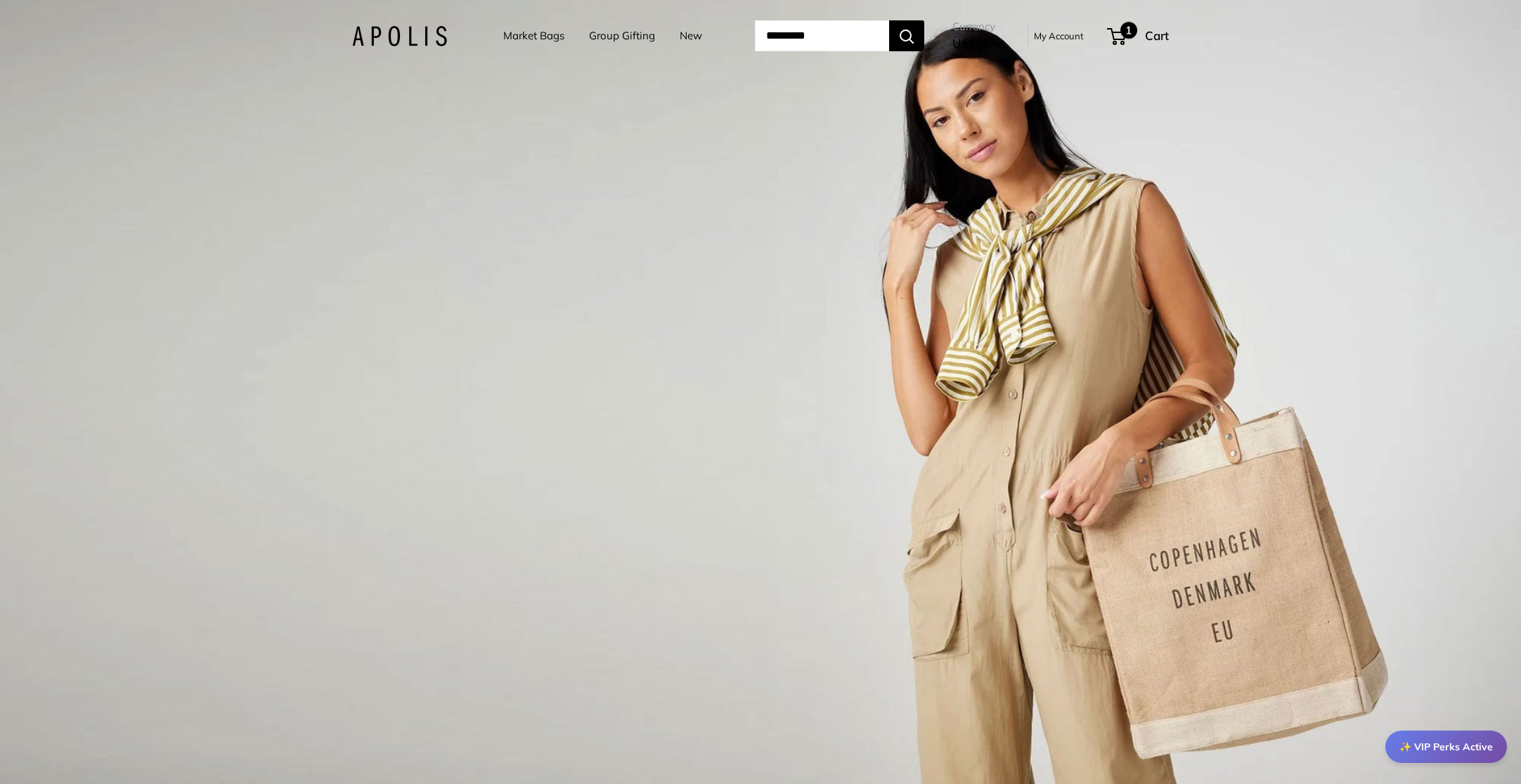
click at [1116, 35] on span at bounding box center [1114, 36] width 4 height 4
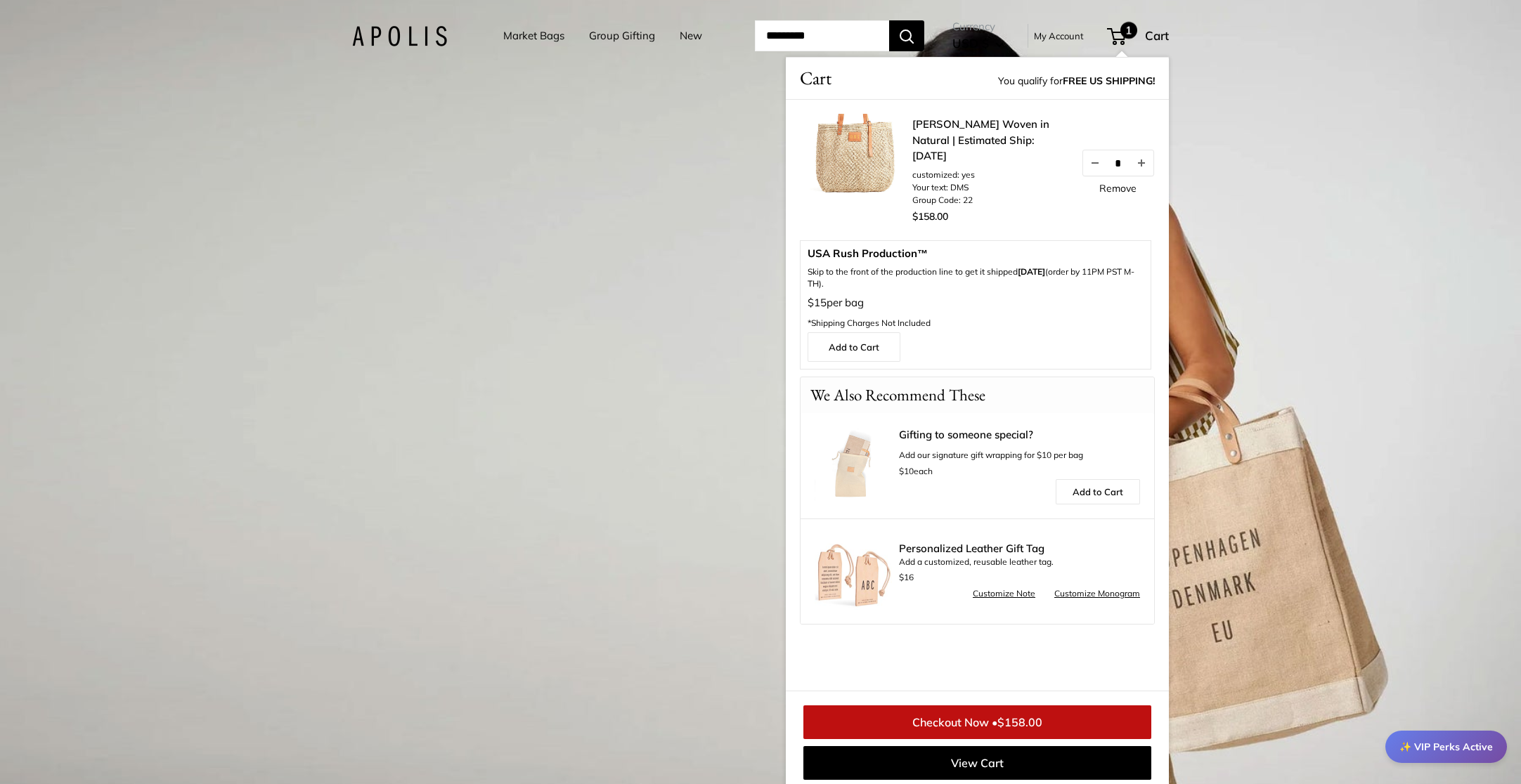
click at [1134, 194] on link "Remove" at bounding box center [1118, 188] width 37 height 9
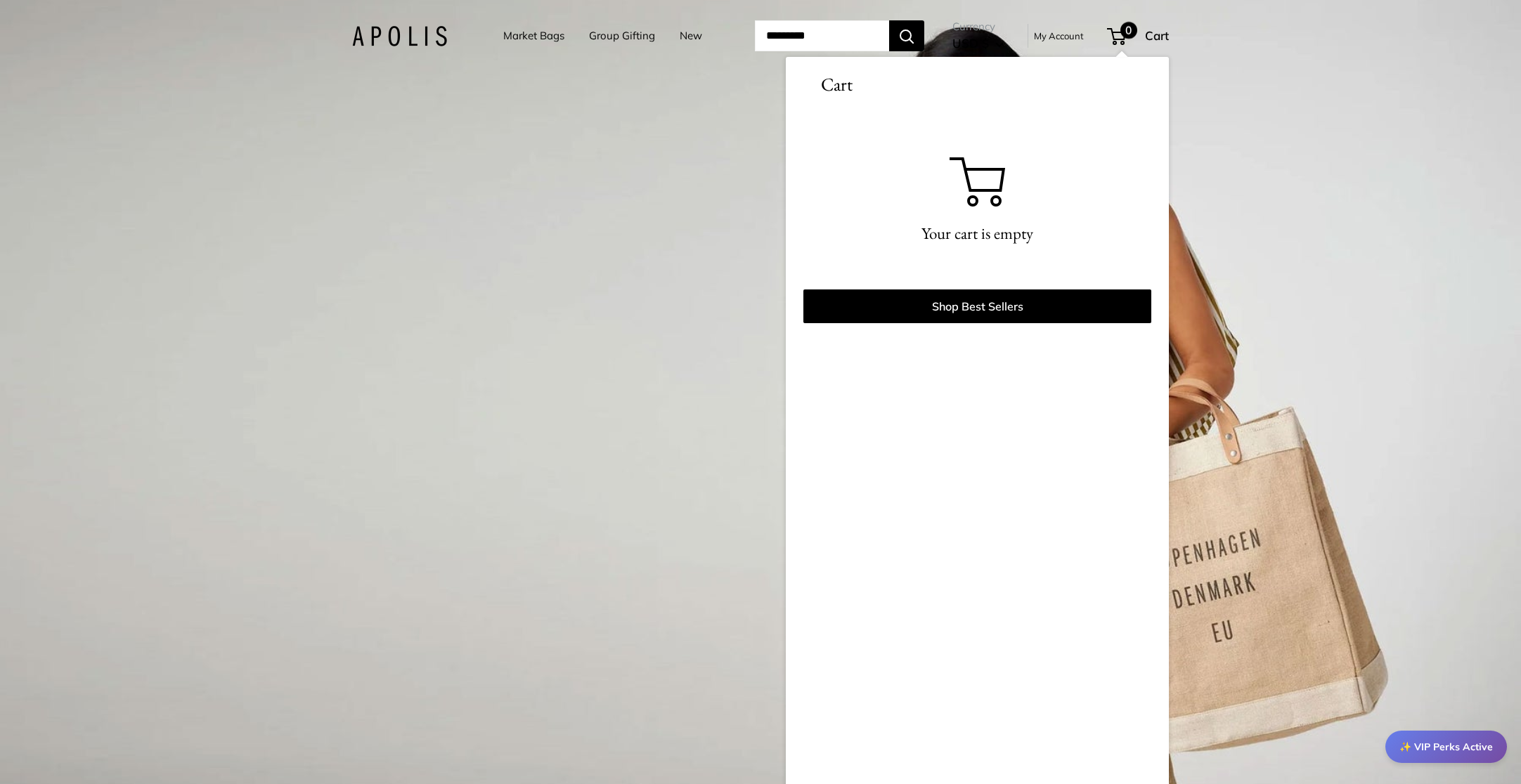
click at [626, 144] on div "1 / 3" at bounding box center [760, 392] width 1521 height 784
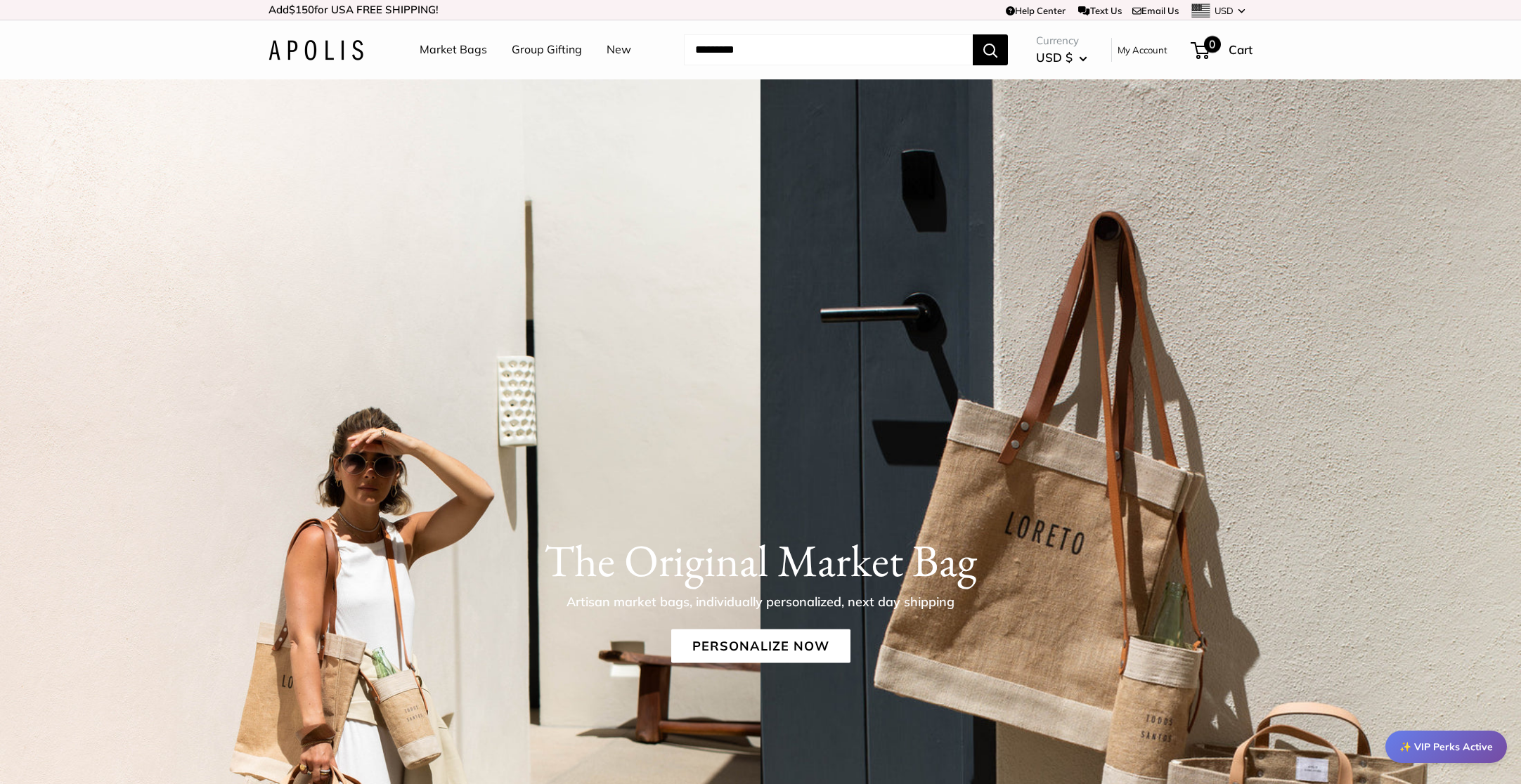
click at [1209, 50] on span "0" at bounding box center [1212, 43] width 17 height 17
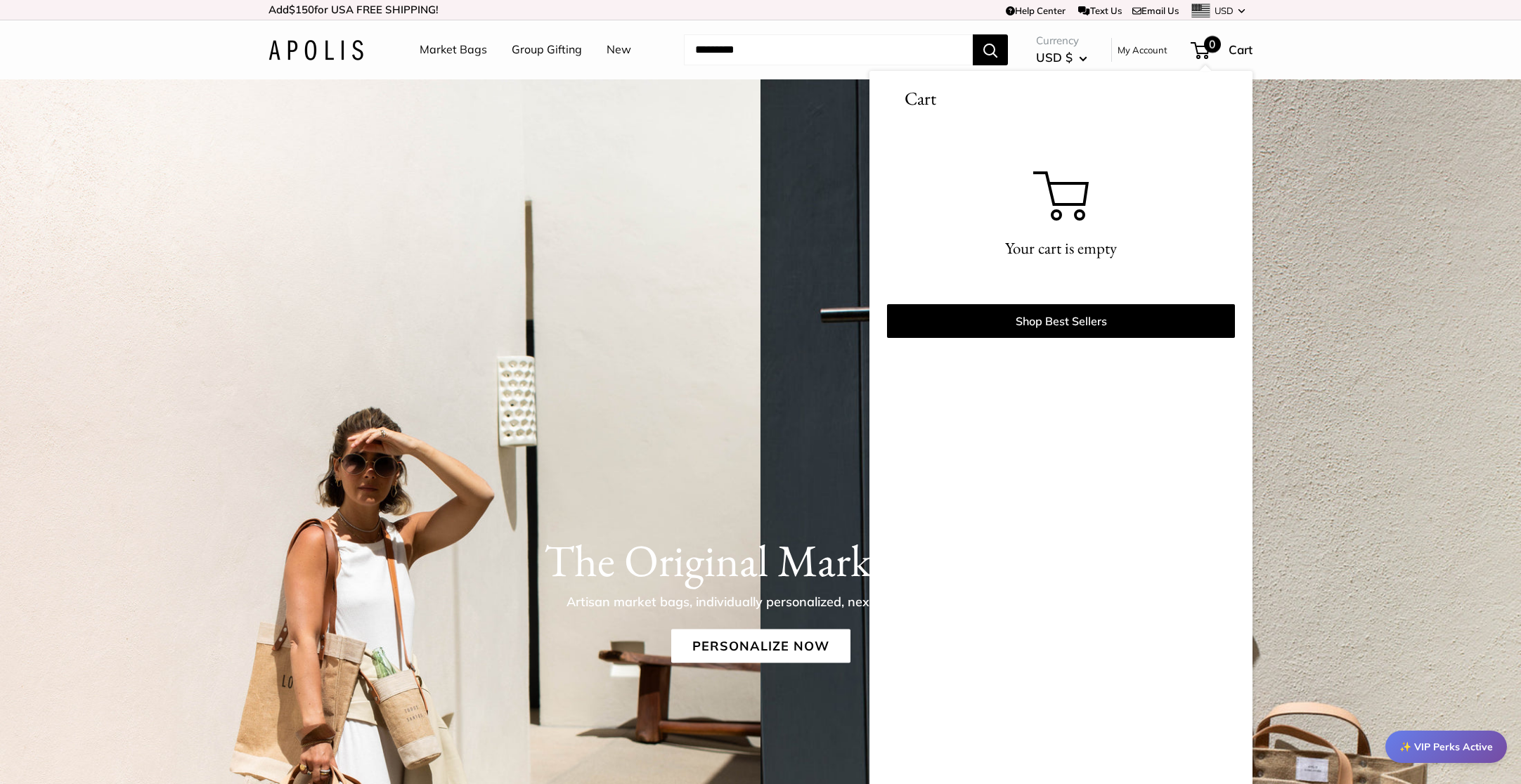
scroll to position [6, 0]
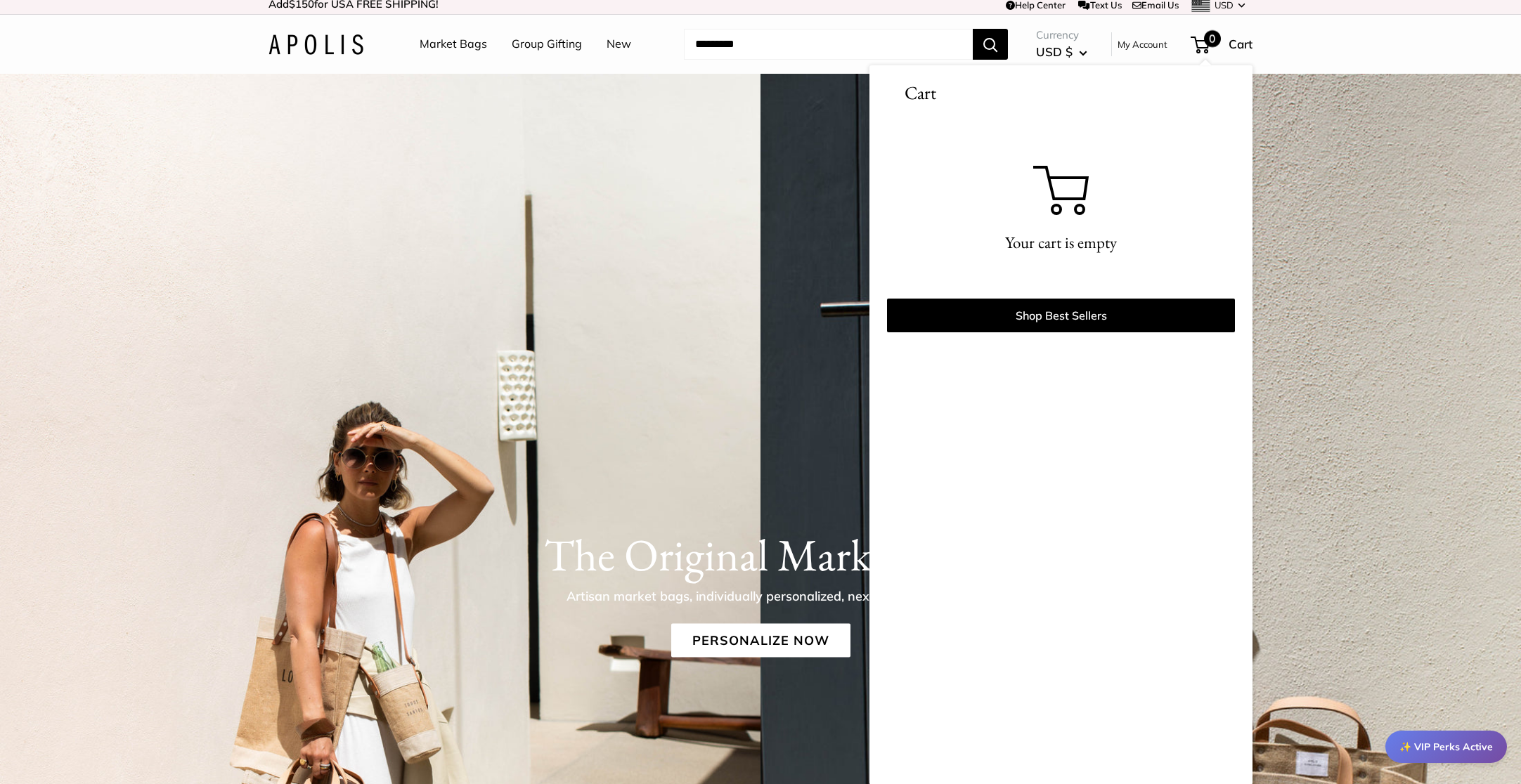
click at [741, 131] on img at bounding box center [380, 644] width 760 height 1141
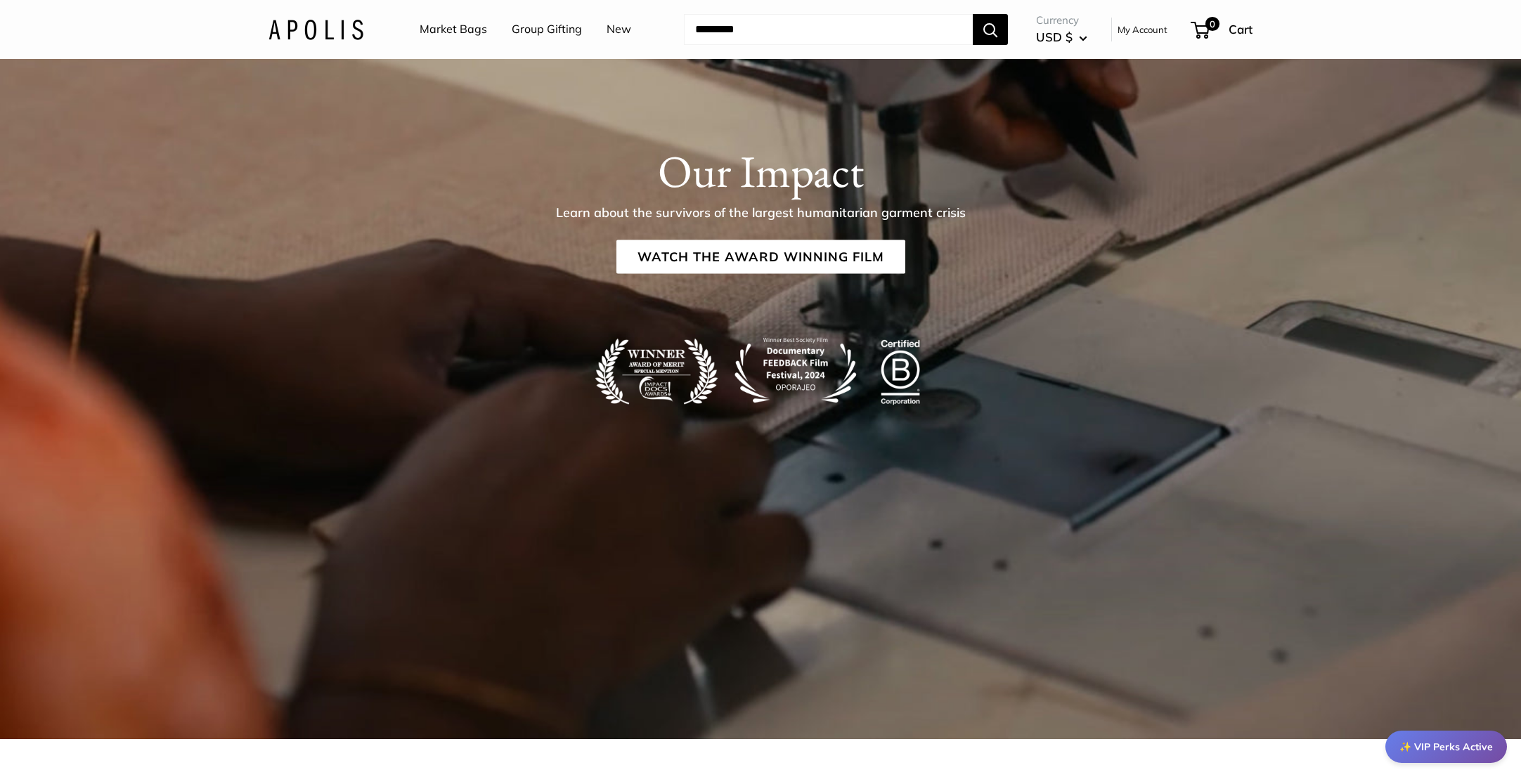
scroll to position [2903, 0]
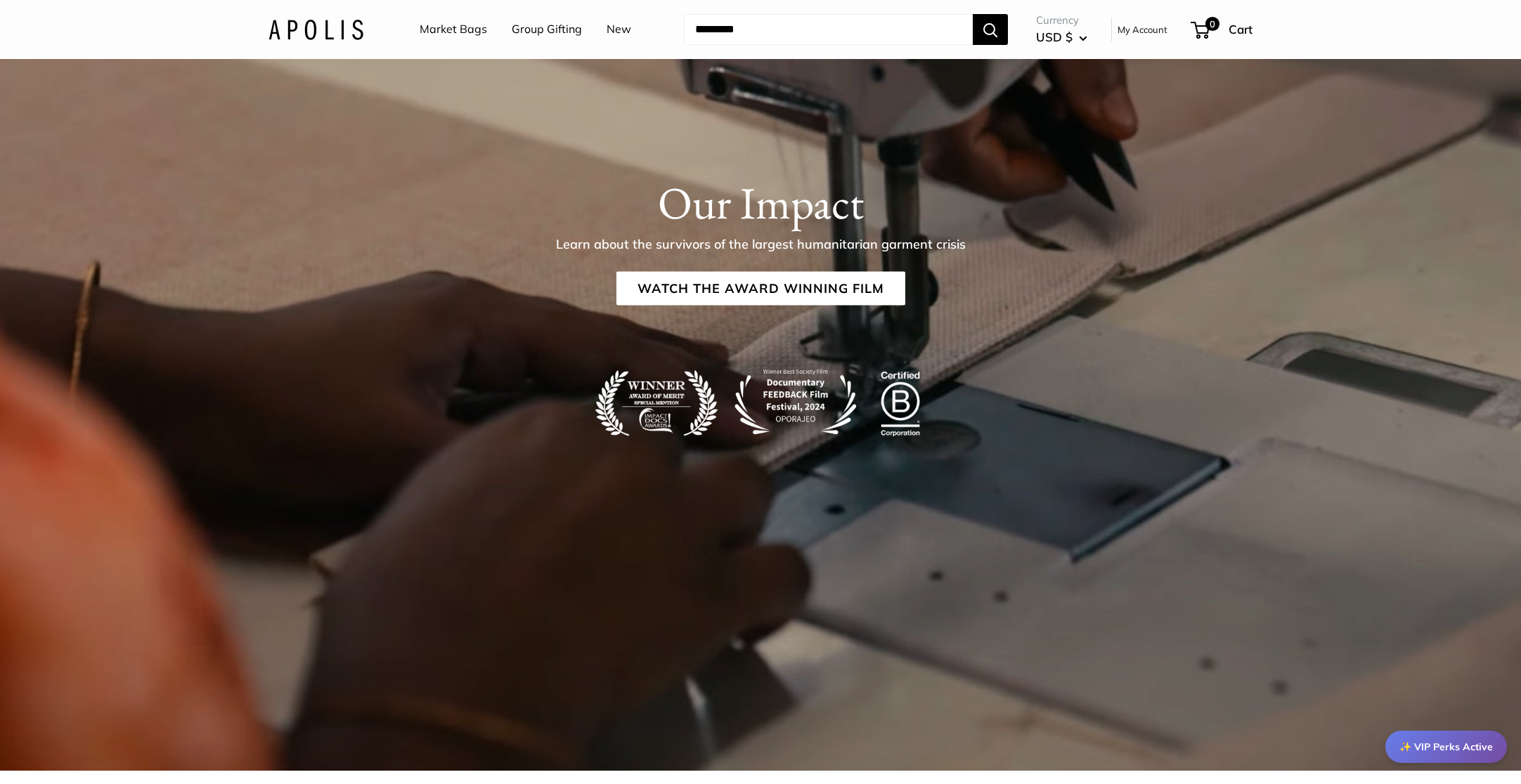
click at [326, 28] on img at bounding box center [316, 29] width 95 height 21
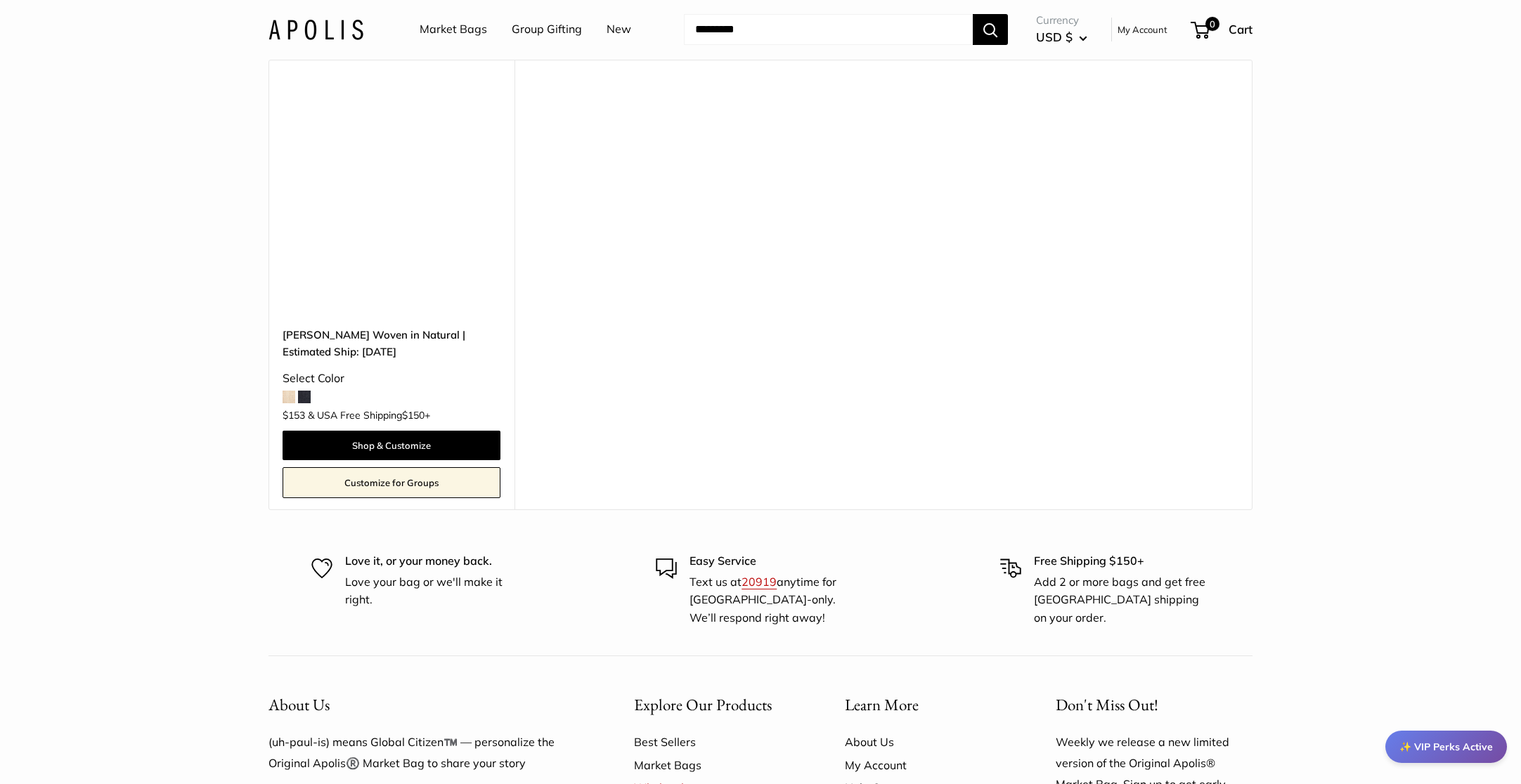
scroll to position [8491, 0]
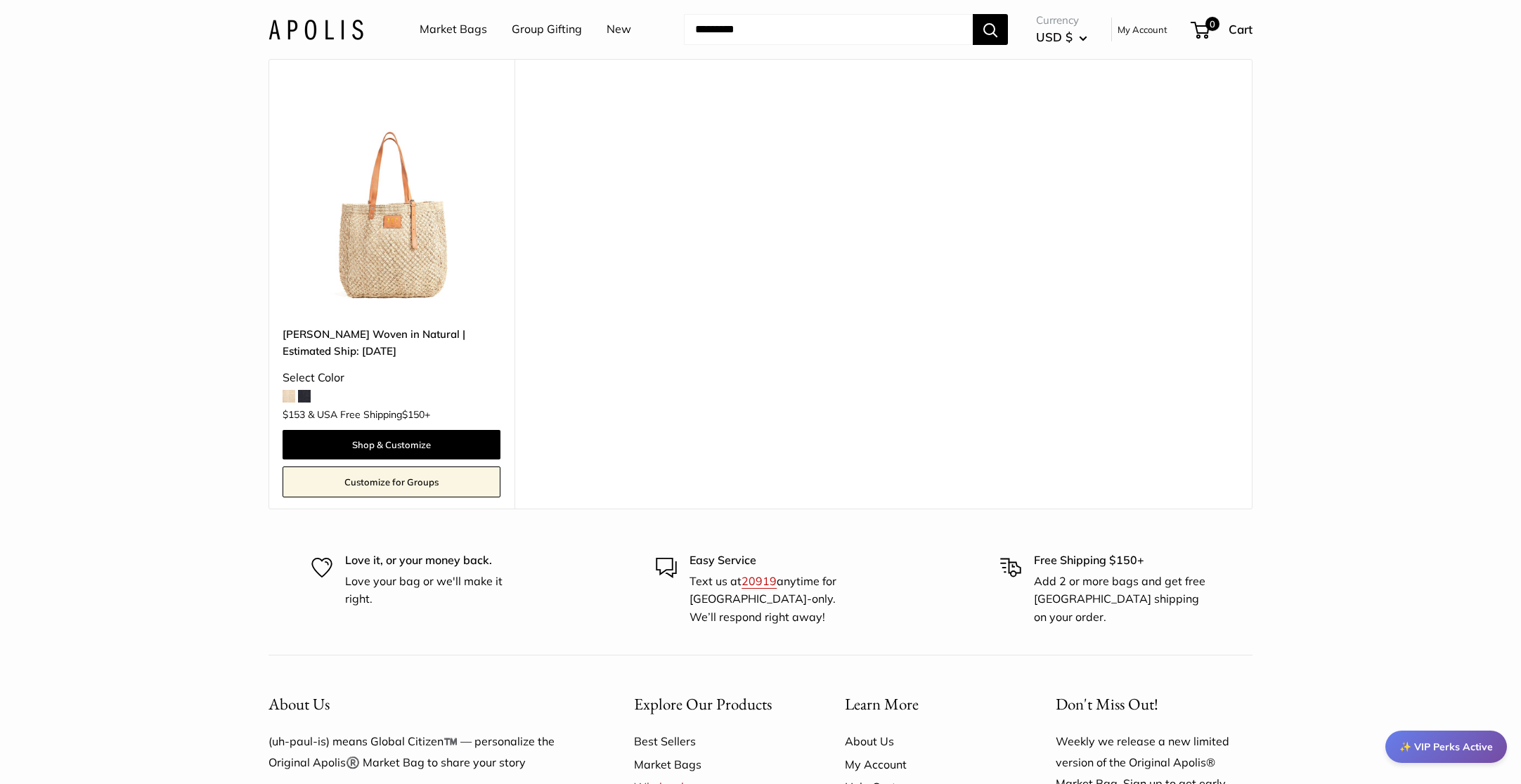
click at [0, 0] on img at bounding box center [0, 0] width 0 height 0
